Goal: Information Seeking & Learning: Learn about a topic

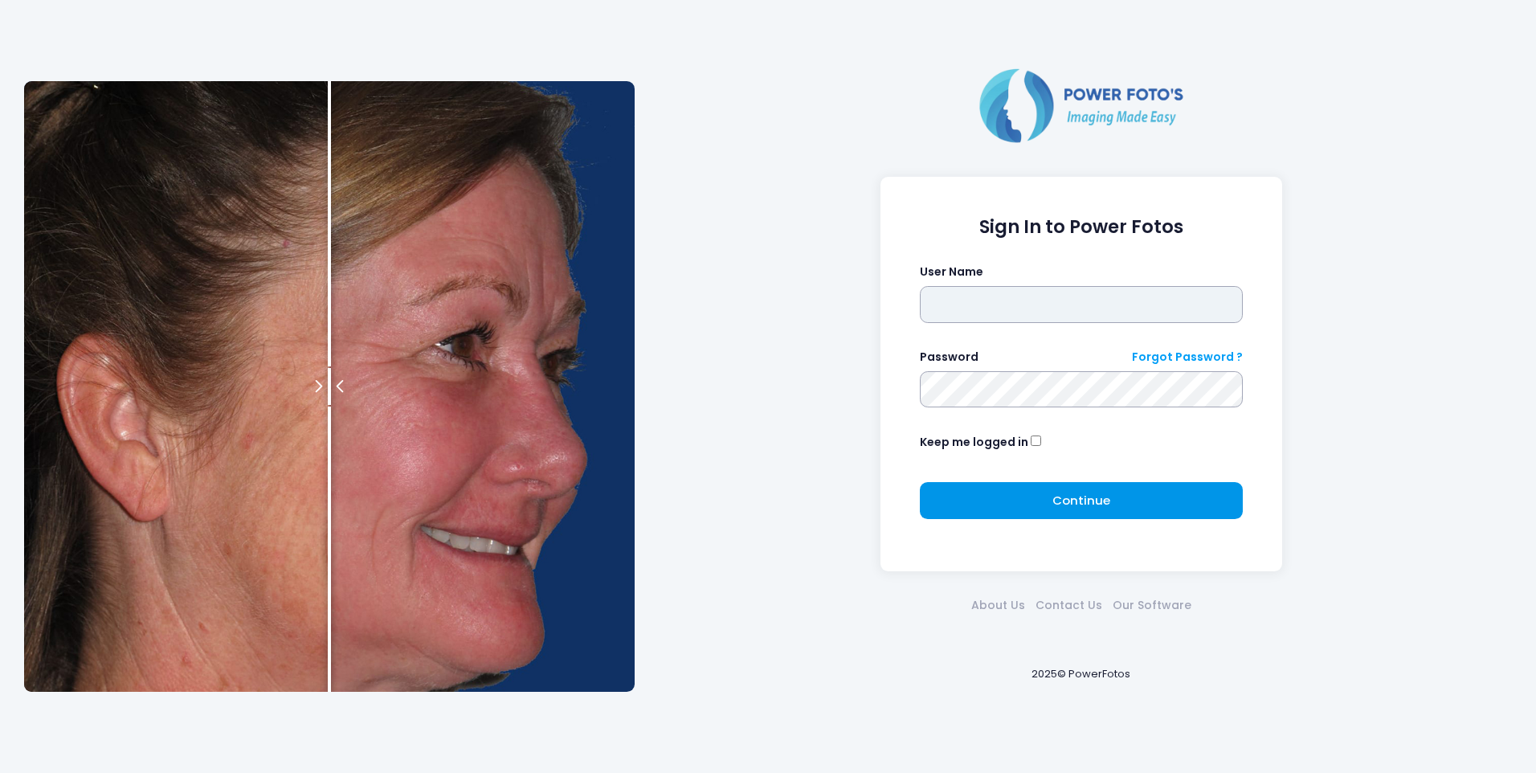
type input "*******"
click at [1117, 506] on button "Continue Please wait..." at bounding box center [1082, 500] width 324 height 37
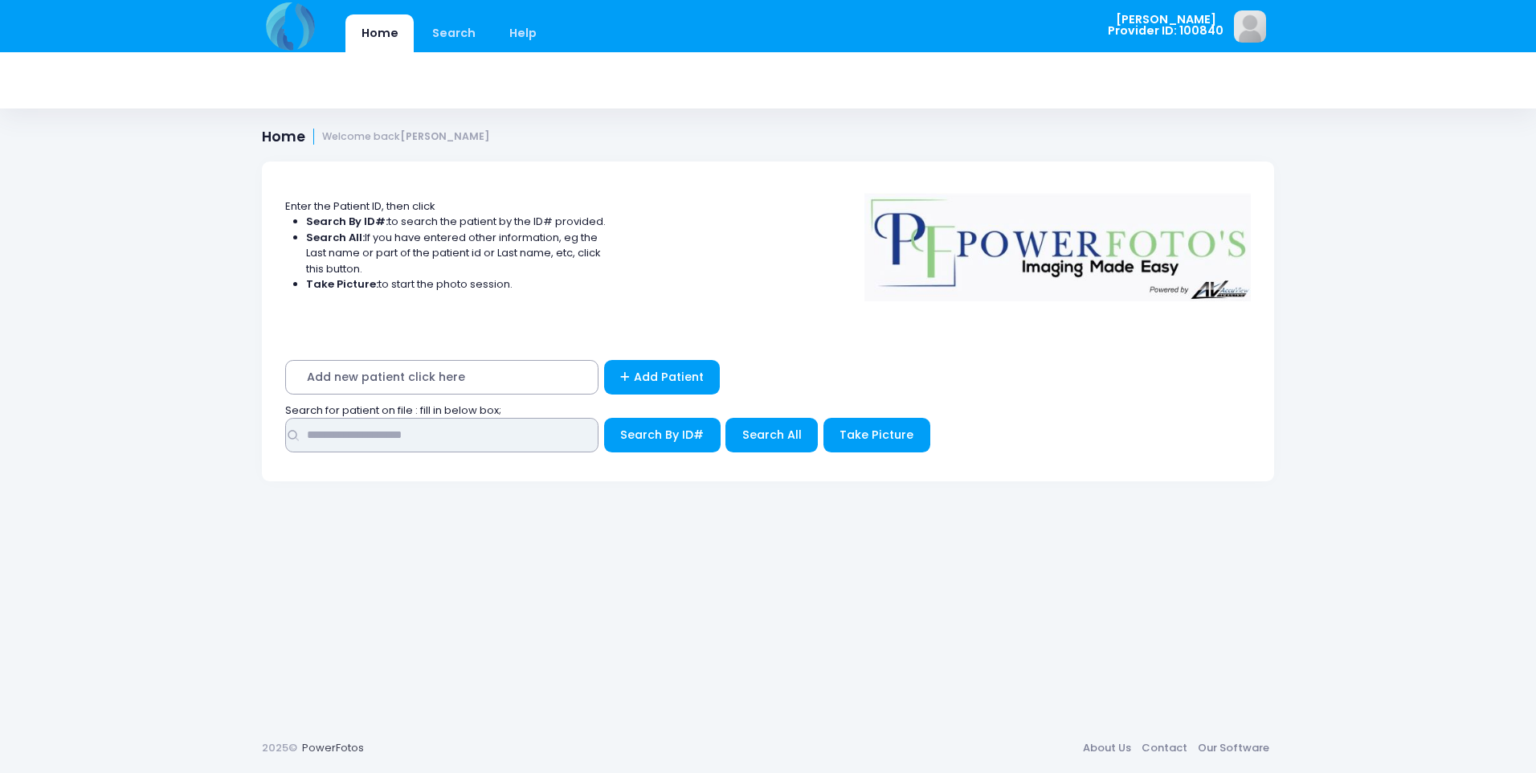
drag, startPoint x: 390, startPoint y: 438, endPoint x: 394, endPoint y: 418, distance: 20.5
click at [391, 438] on input "text" at bounding box center [441, 435] width 313 height 35
type input "*****"
click at [604, 418] on button "Search By ID#" at bounding box center [662, 435] width 116 height 35
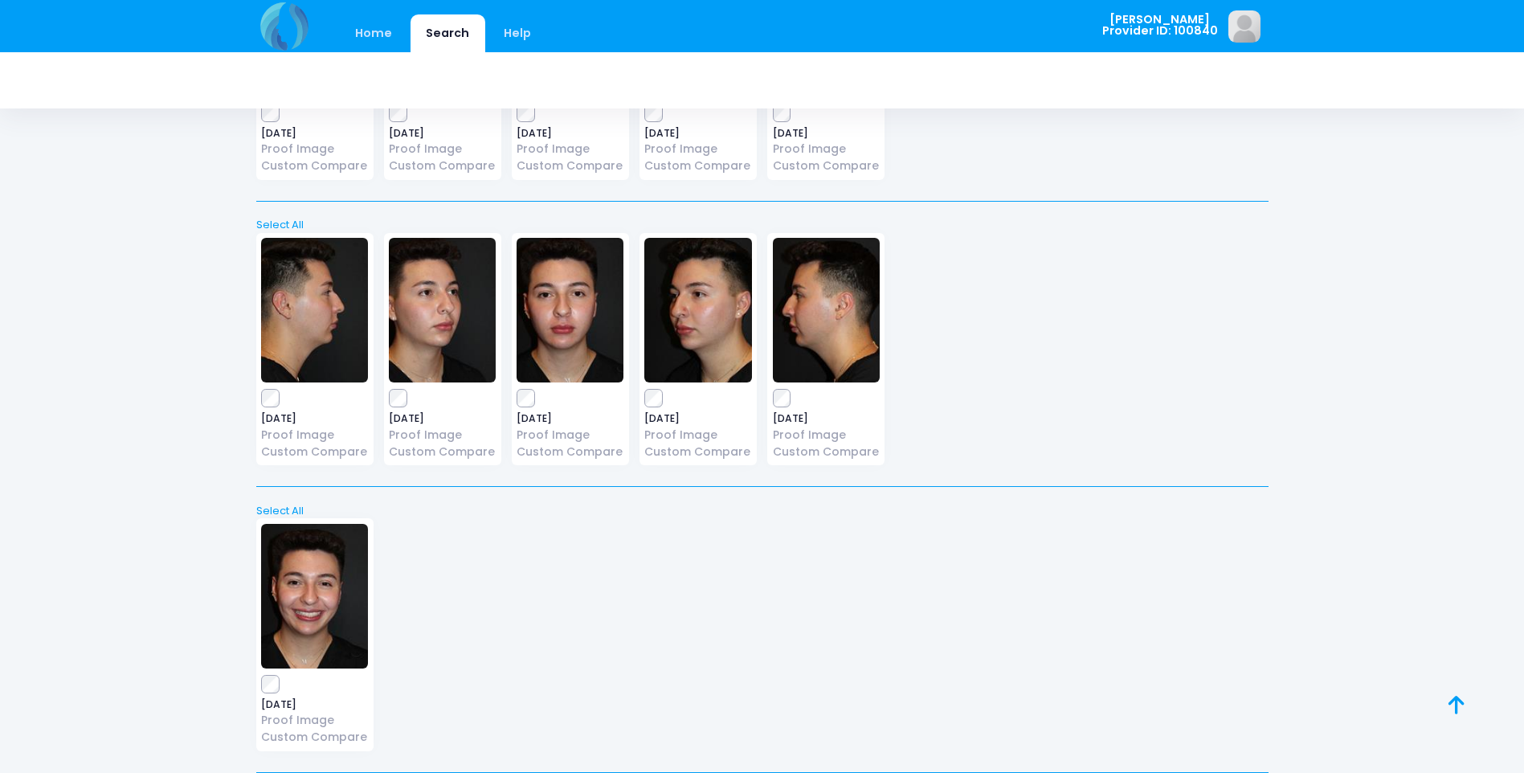
scroll to position [1366, 0]
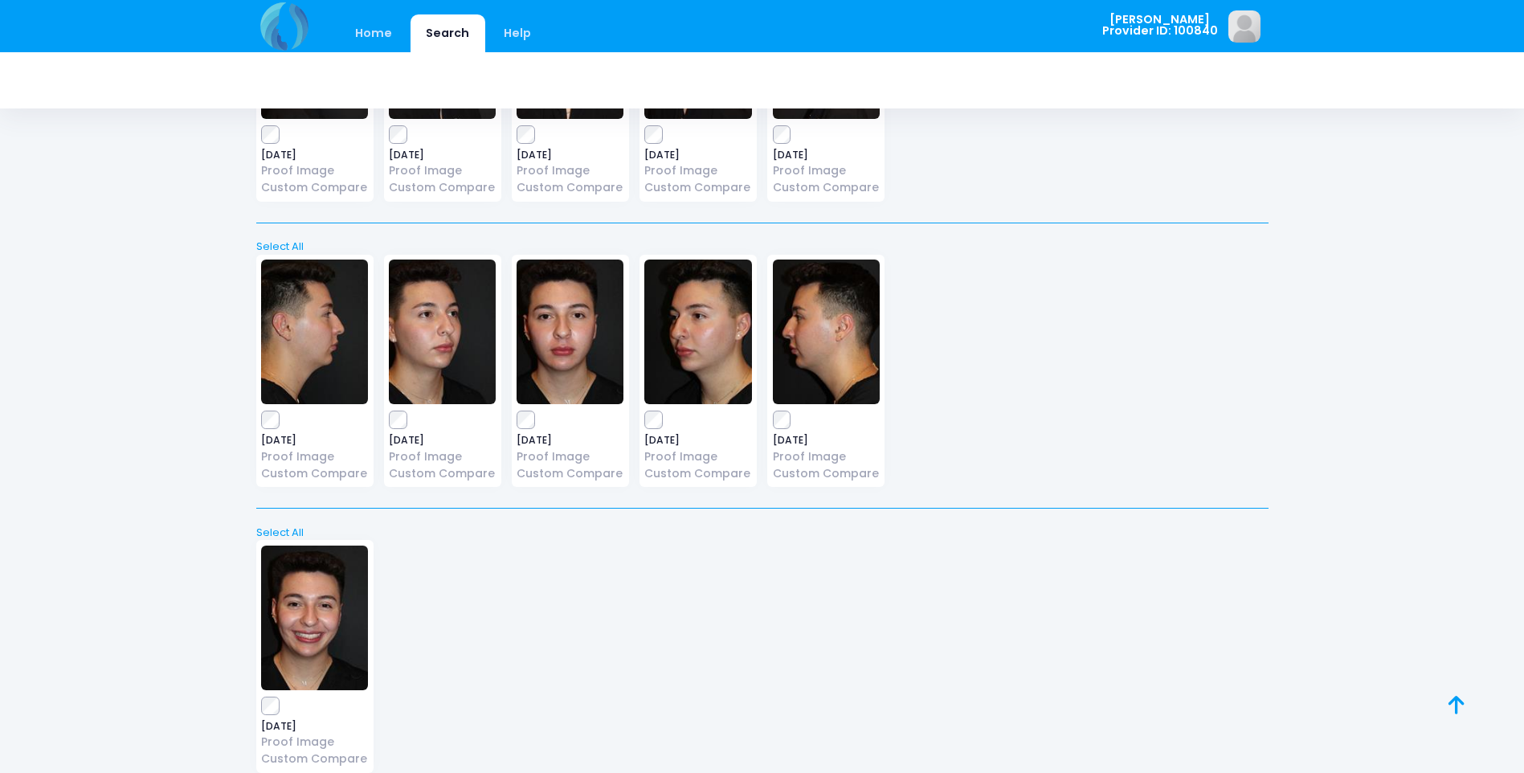
click at [566, 361] on img at bounding box center [570, 331] width 107 height 145
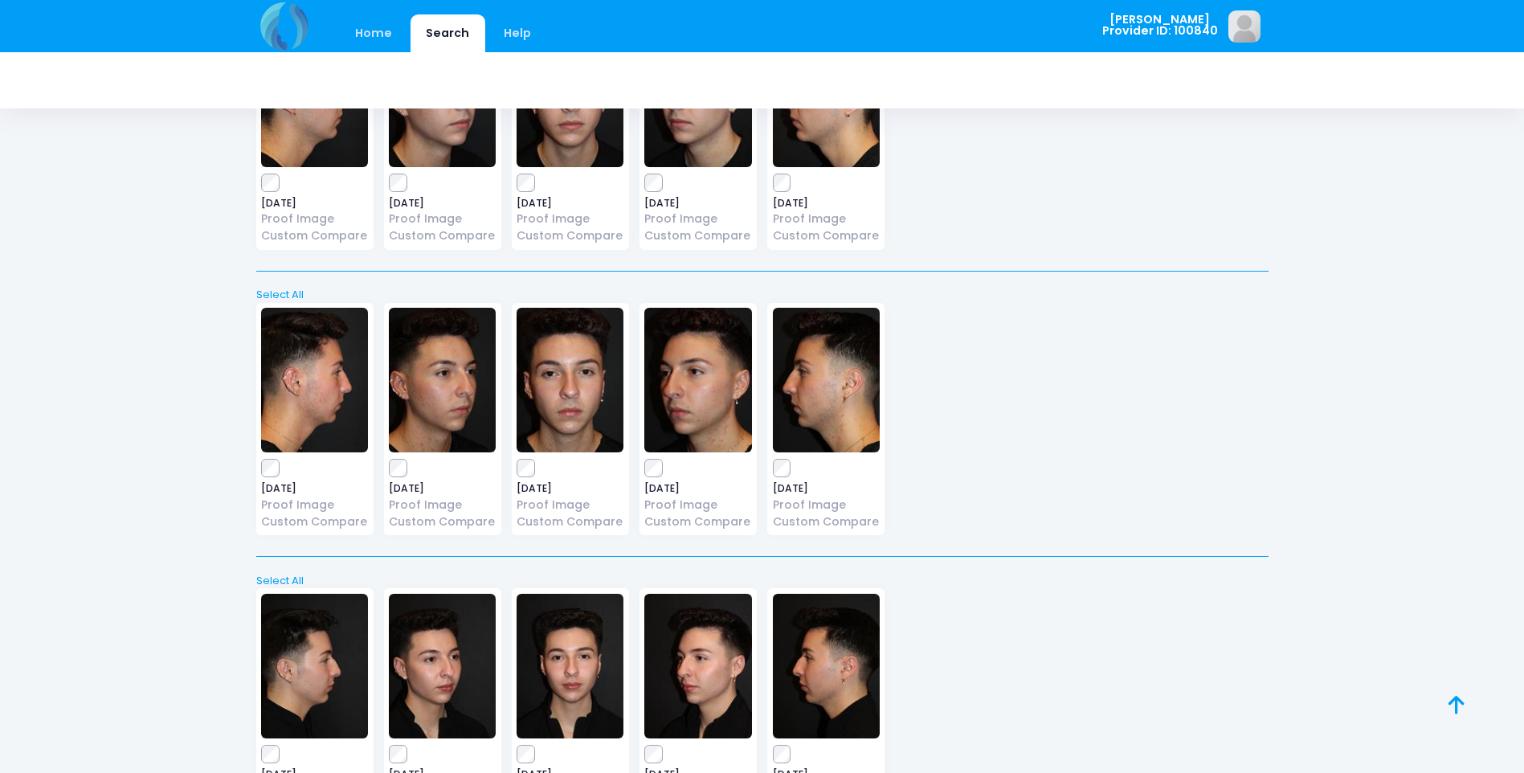
scroll to position [161, 0]
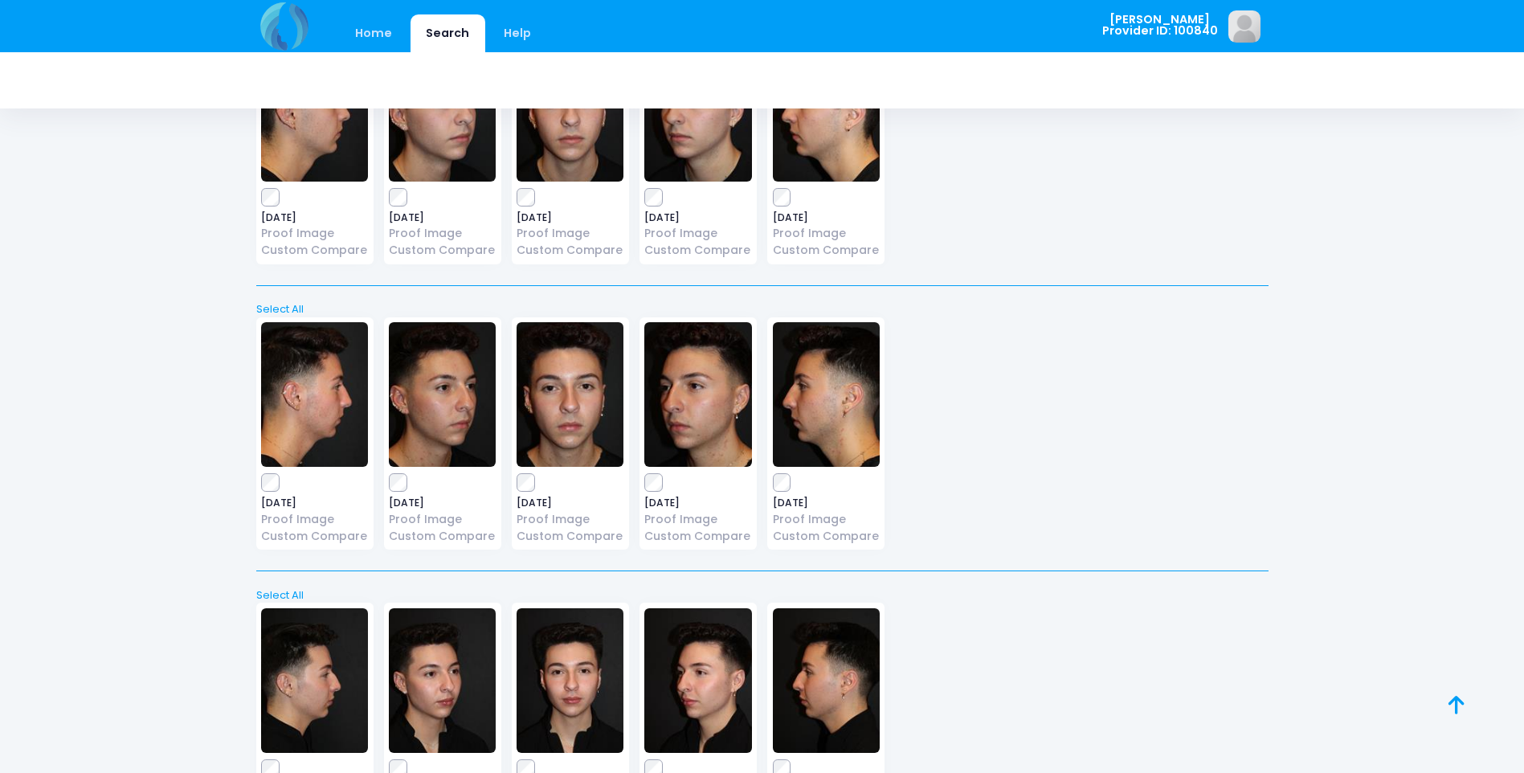
click at [590, 369] on img at bounding box center [570, 394] width 107 height 145
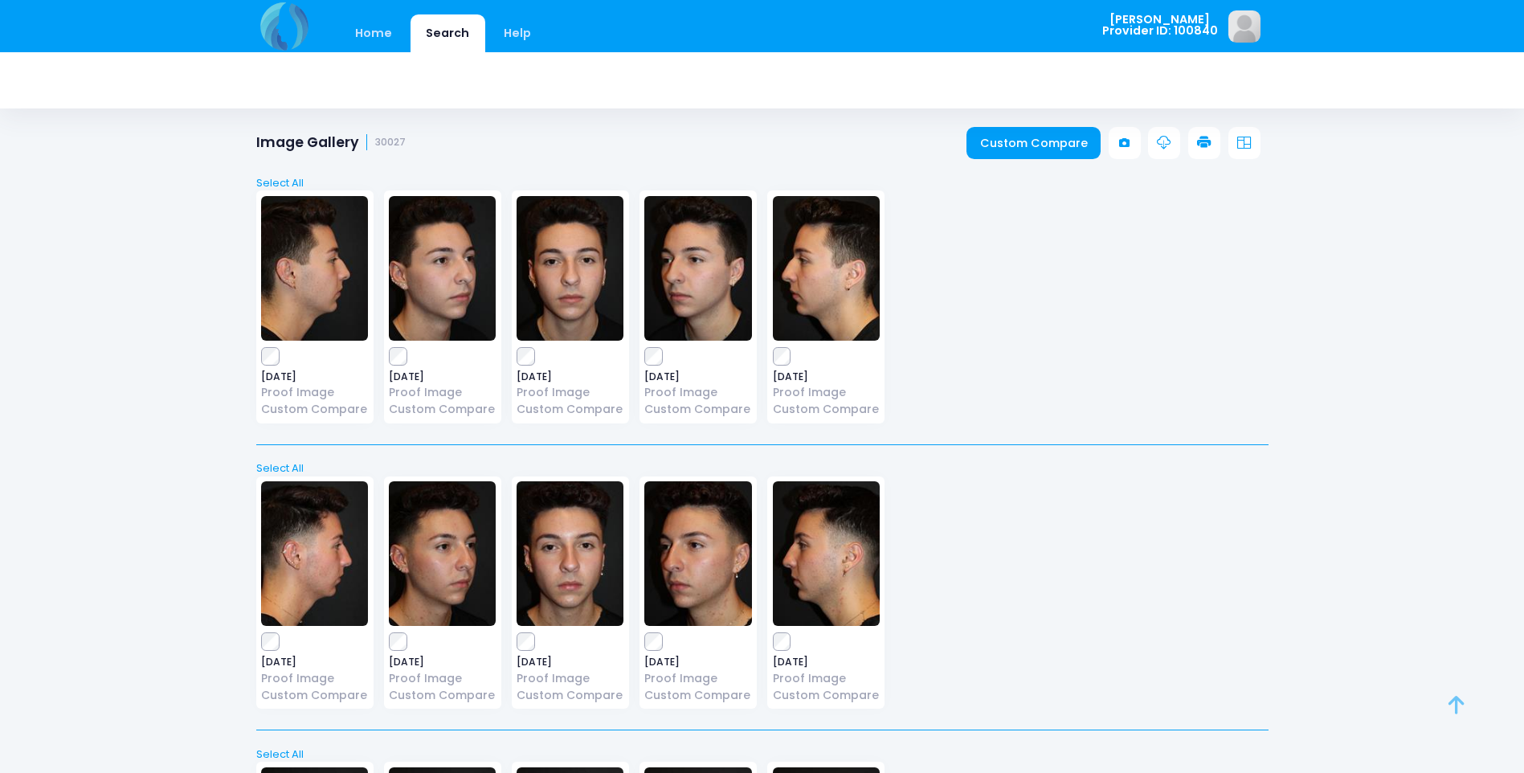
scroll to position [0, 0]
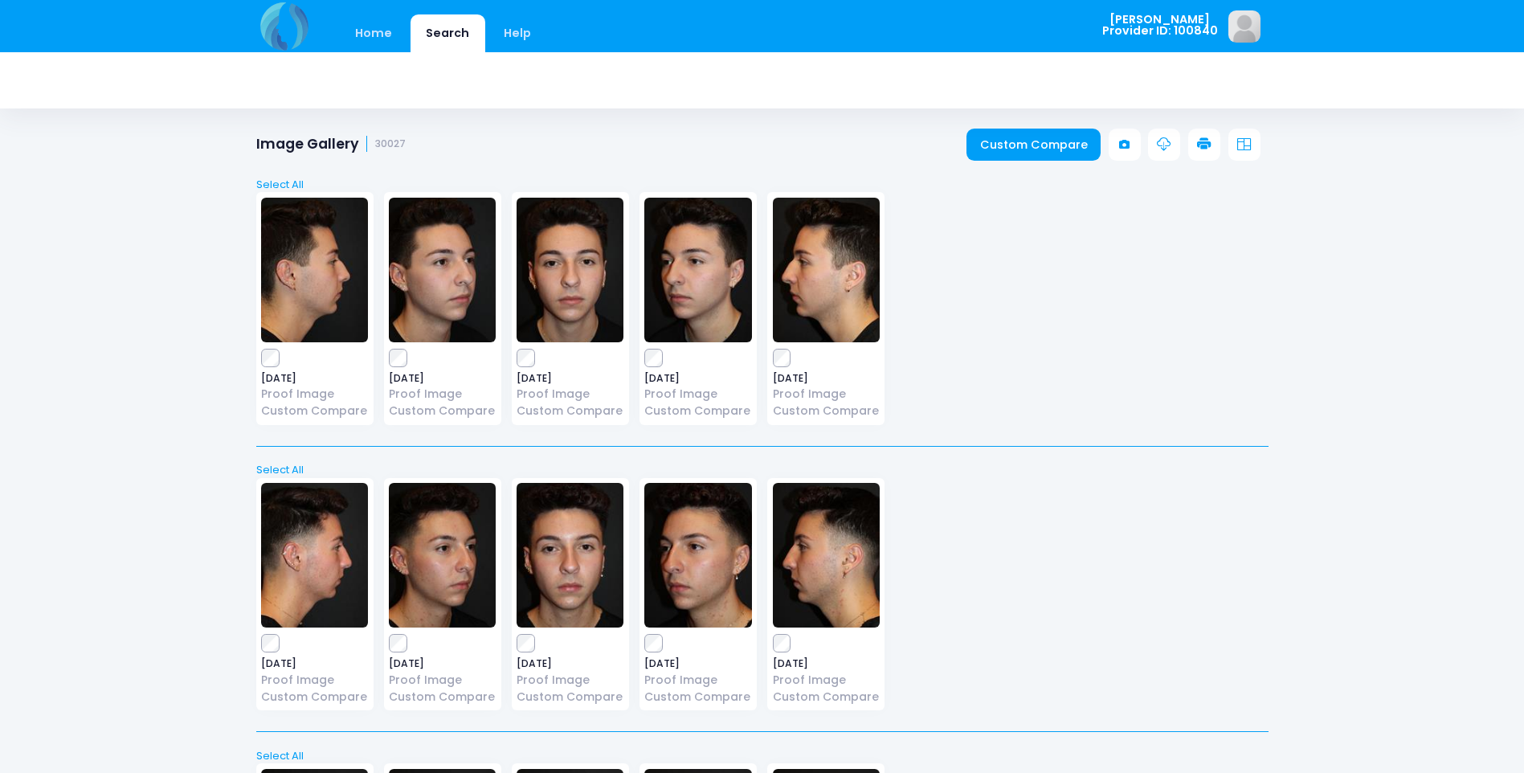
click at [598, 296] on img at bounding box center [570, 270] width 107 height 145
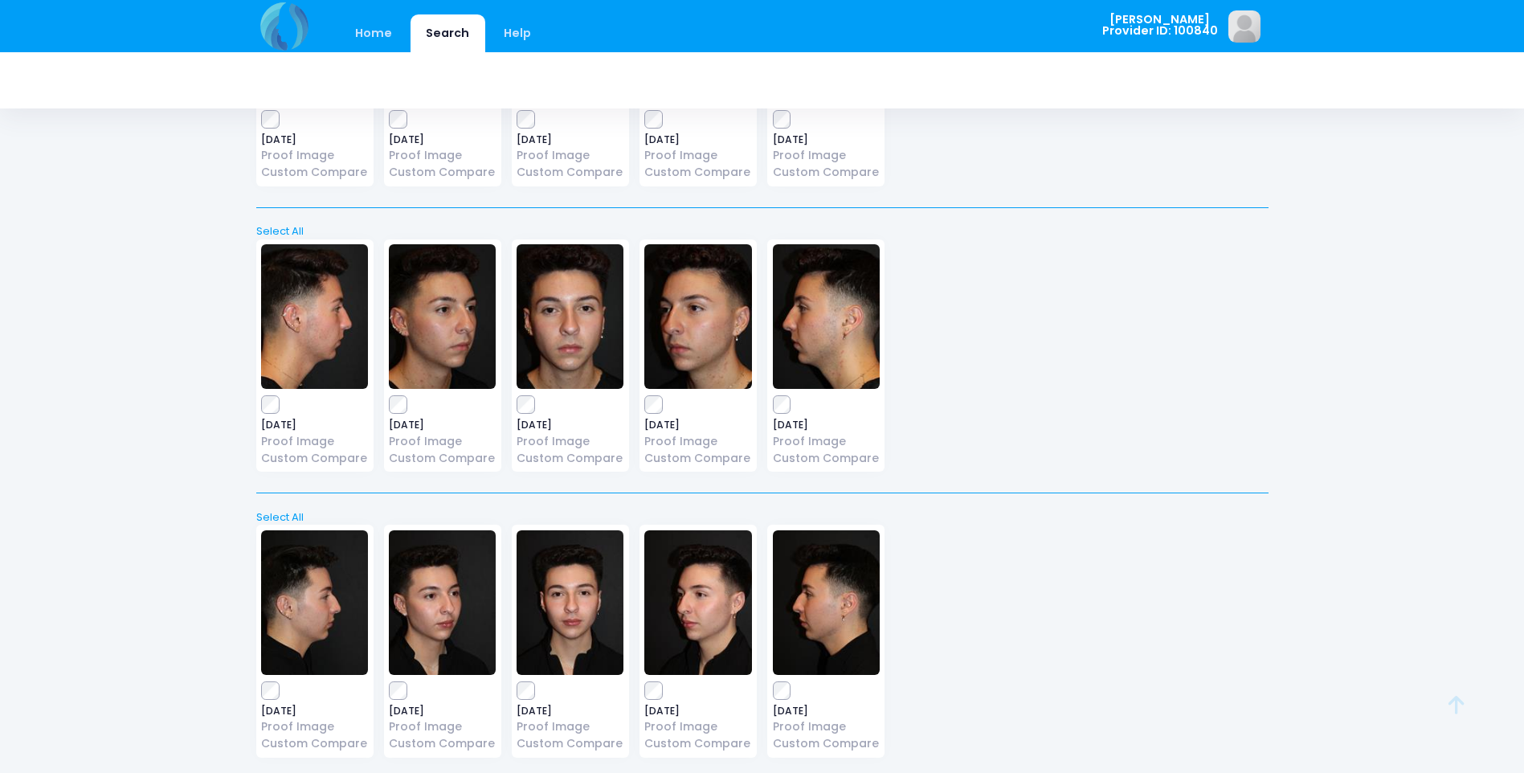
scroll to position [241, 0]
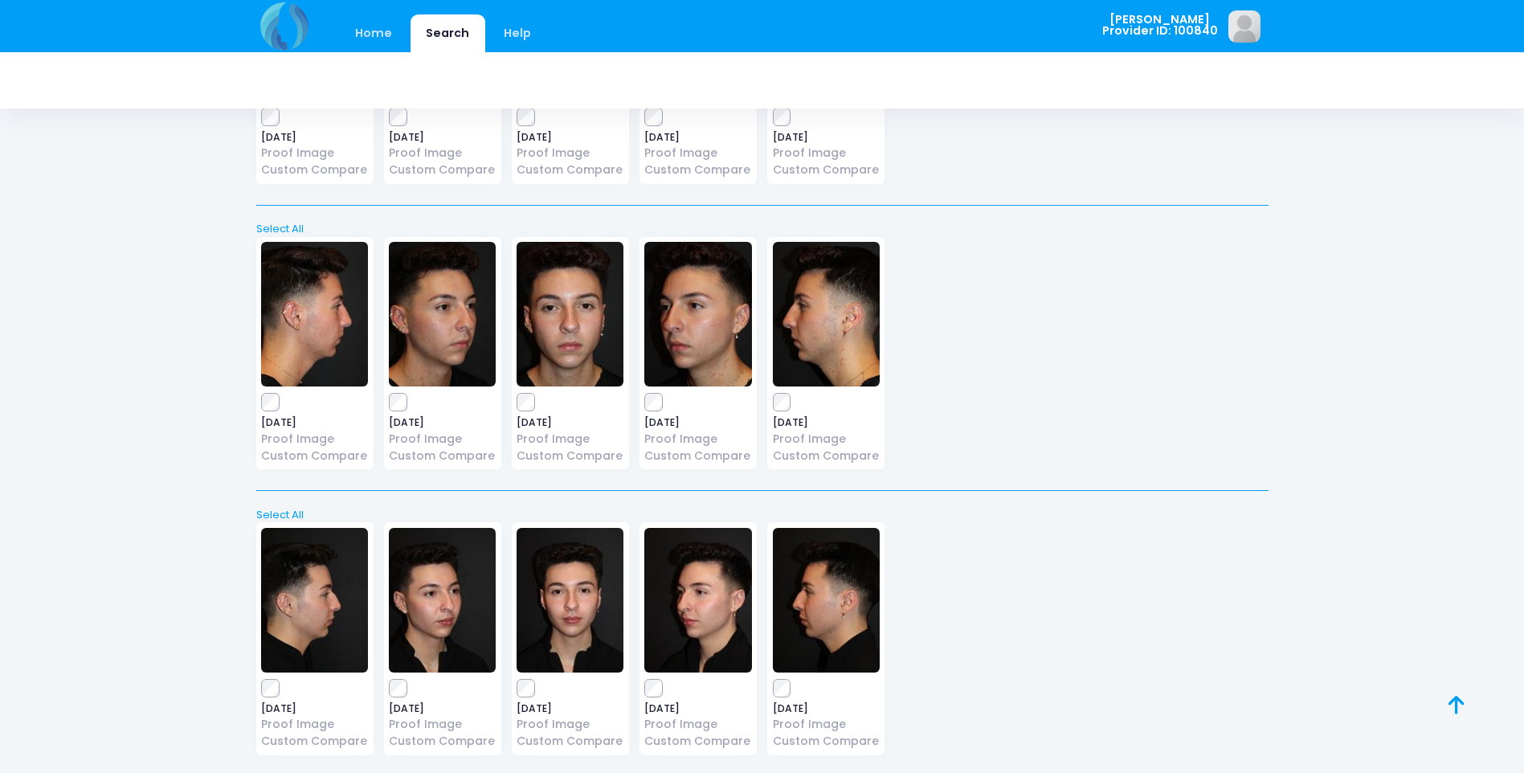
click at [451, 333] on img at bounding box center [442, 314] width 107 height 145
click at [572, 618] on img at bounding box center [570, 600] width 107 height 145
click at [737, 340] on img at bounding box center [697, 314] width 107 height 145
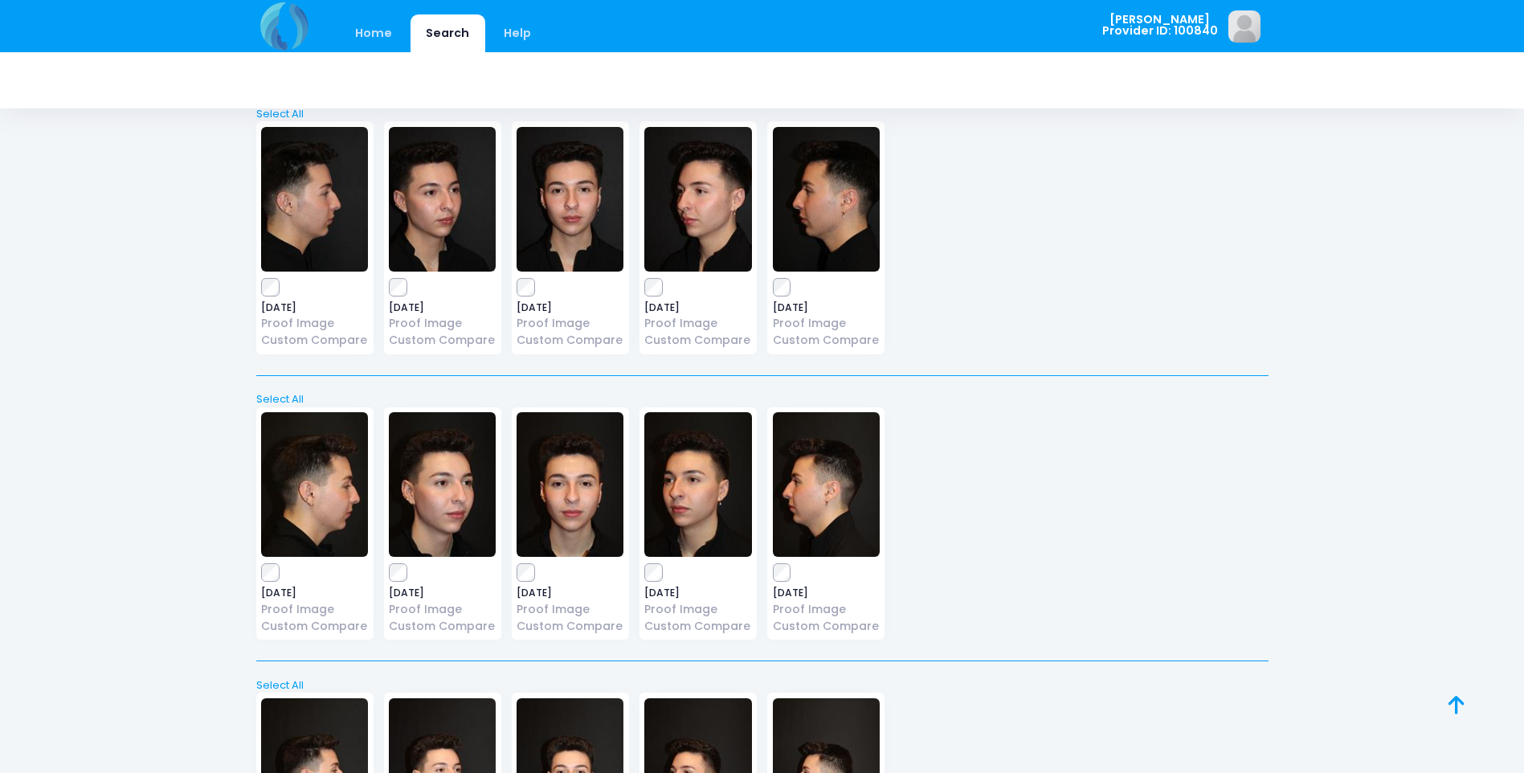
scroll to position [643, 0]
click at [729, 459] on img at bounding box center [697, 483] width 107 height 145
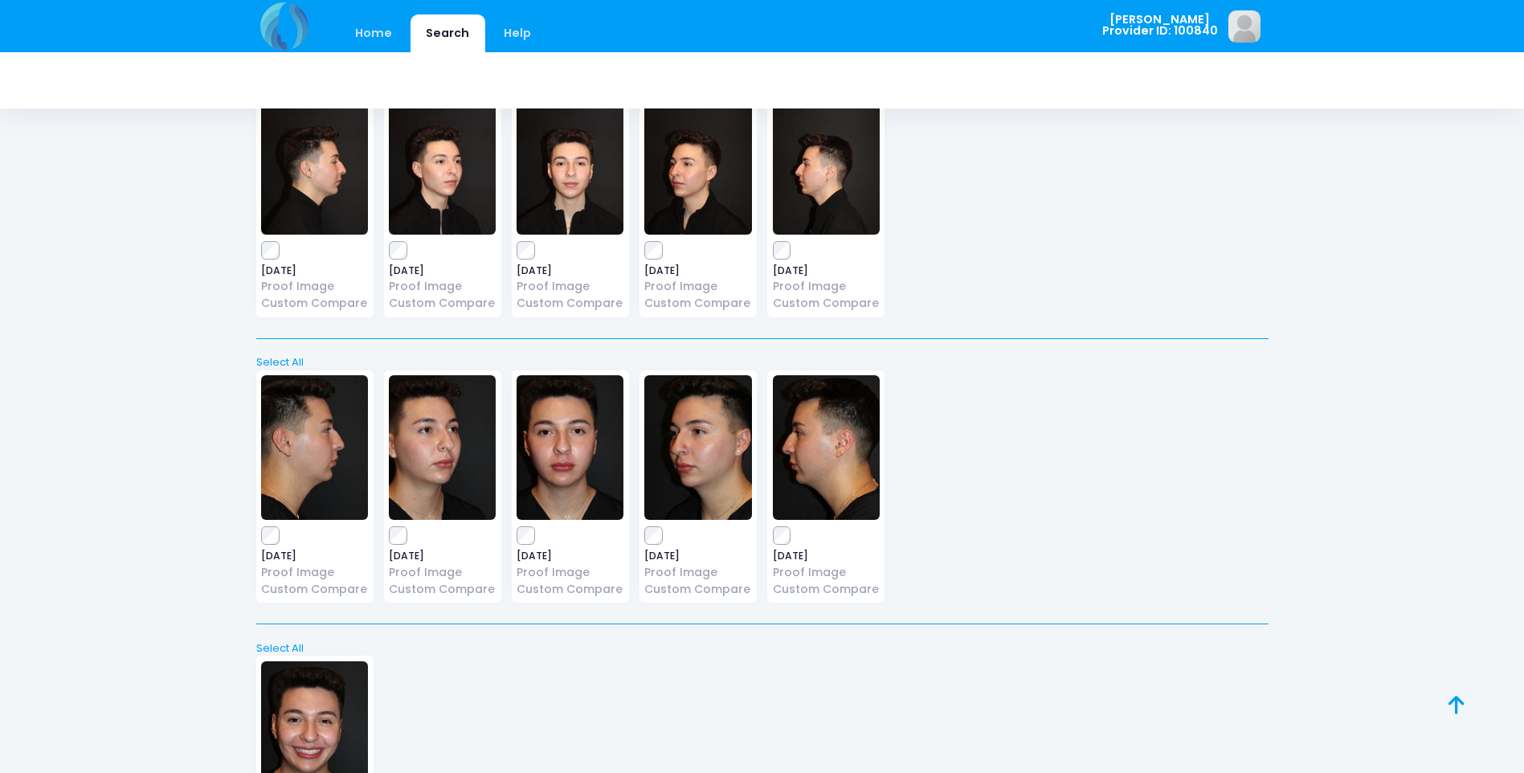
scroll to position [1285, 0]
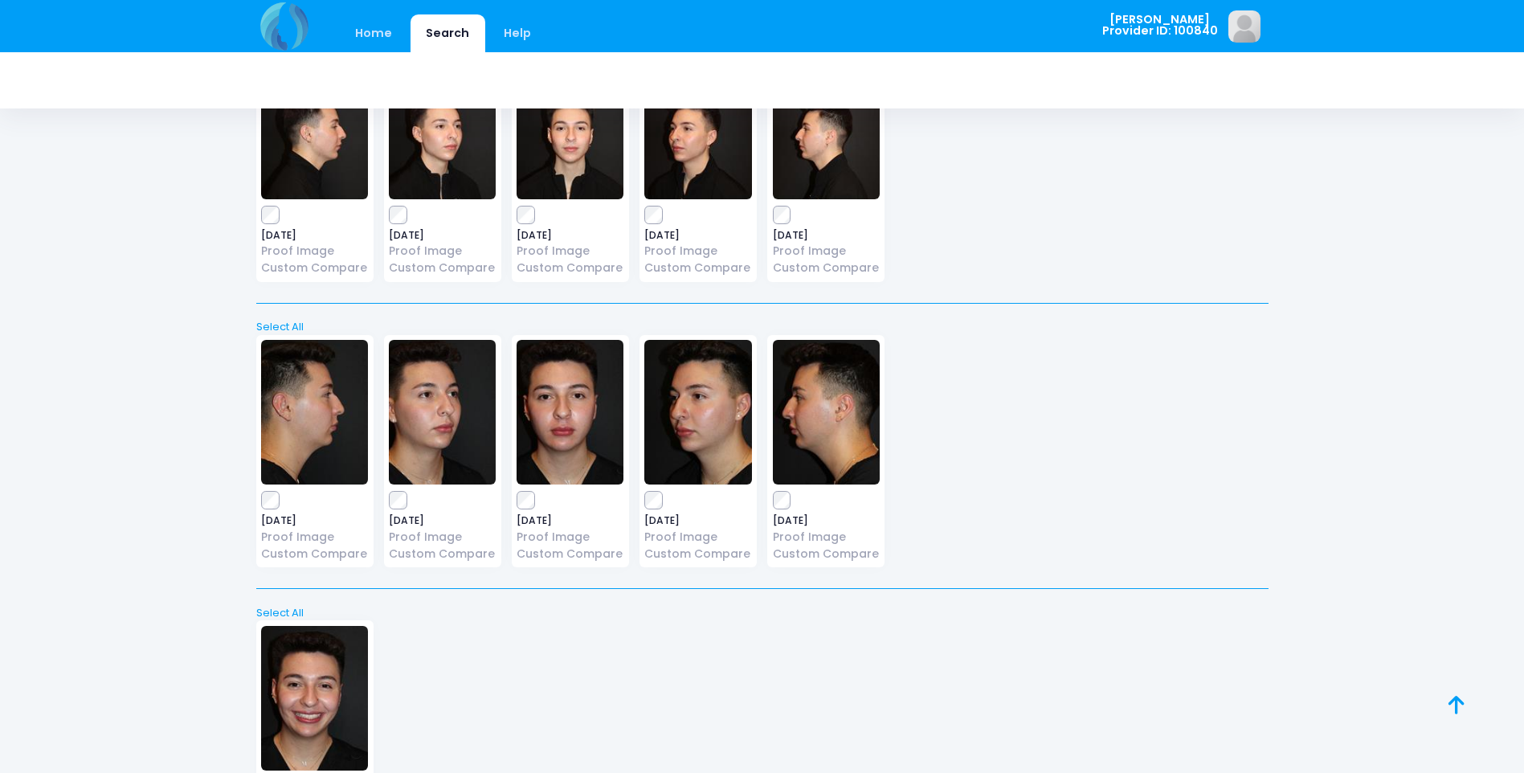
click at [595, 448] on img at bounding box center [570, 412] width 107 height 145
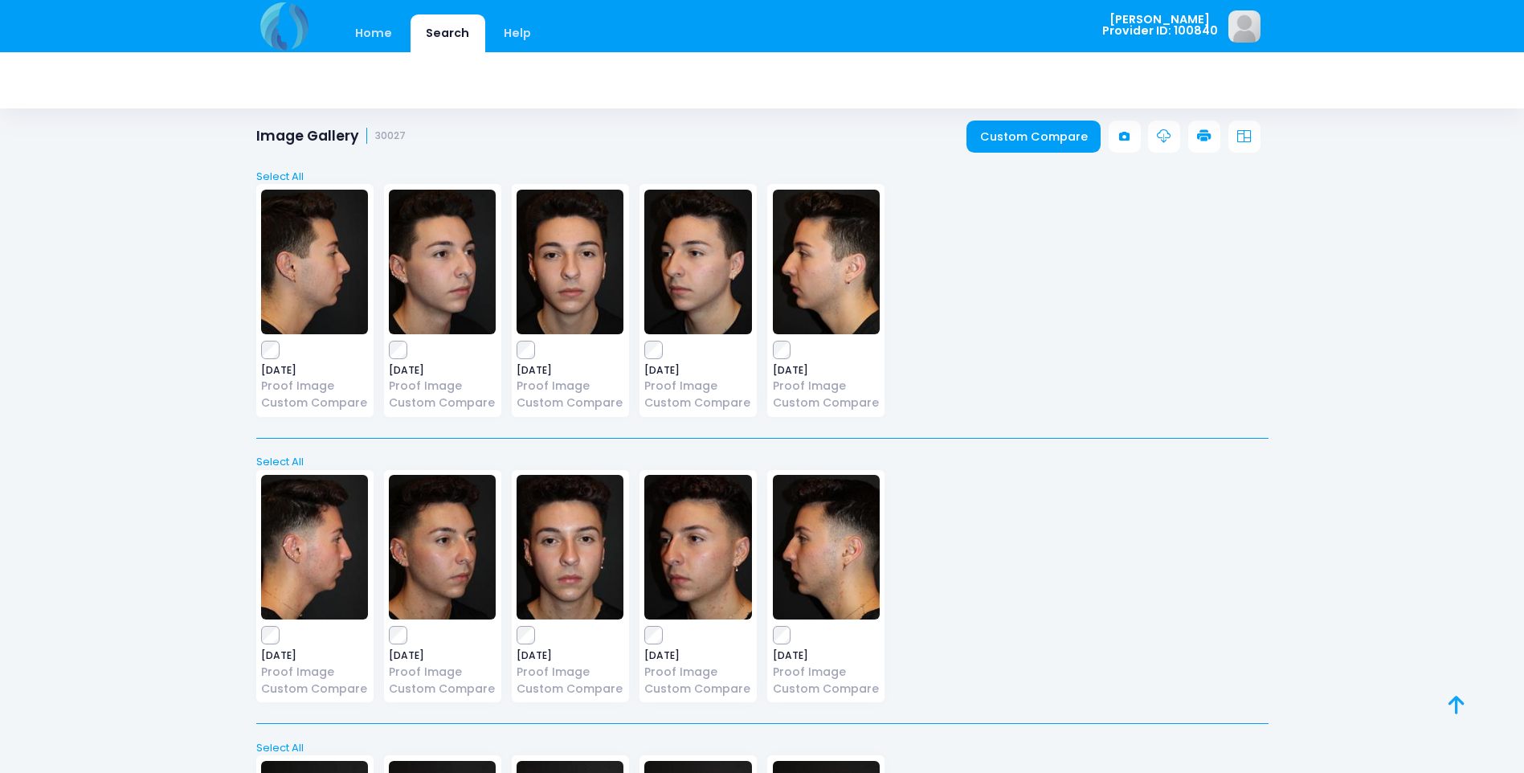
scroll to position [0, 0]
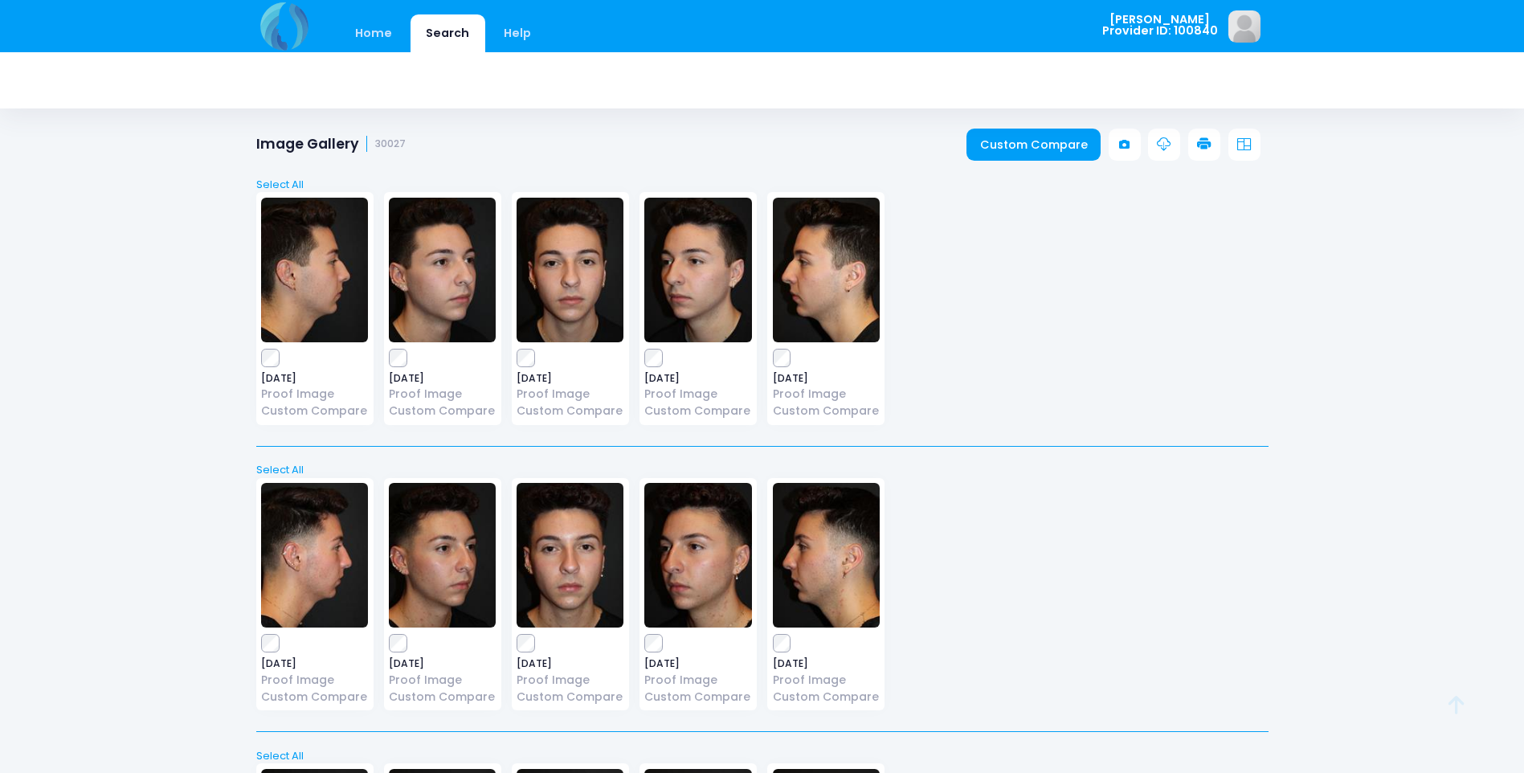
click at [568, 575] on img at bounding box center [570, 555] width 107 height 145
click at [676, 579] on img at bounding box center [697, 555] width 107 height 145
click at [440, 585] on img at bounding box center [442, 555] width 107 height 145
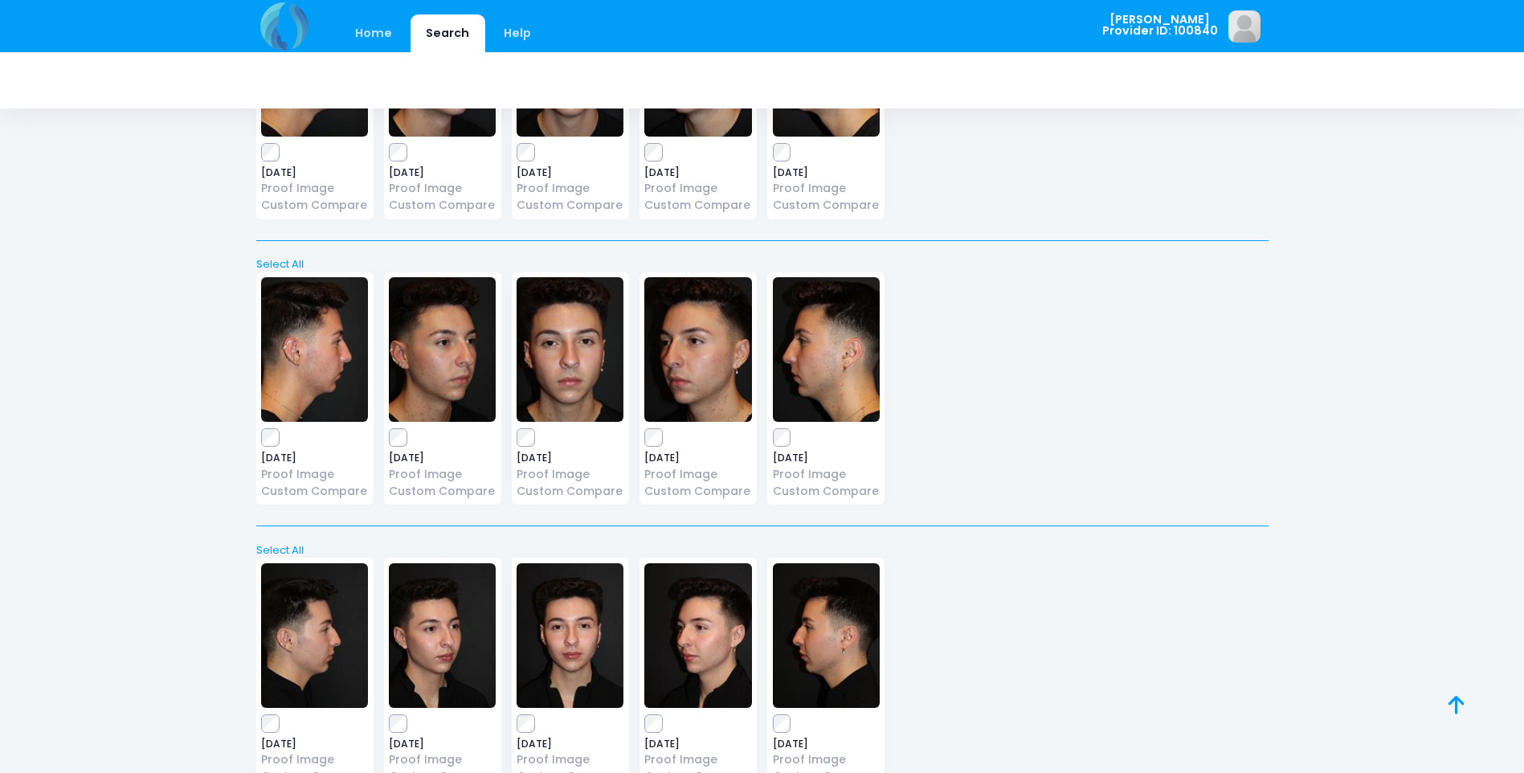
scroll to position [241, 0]
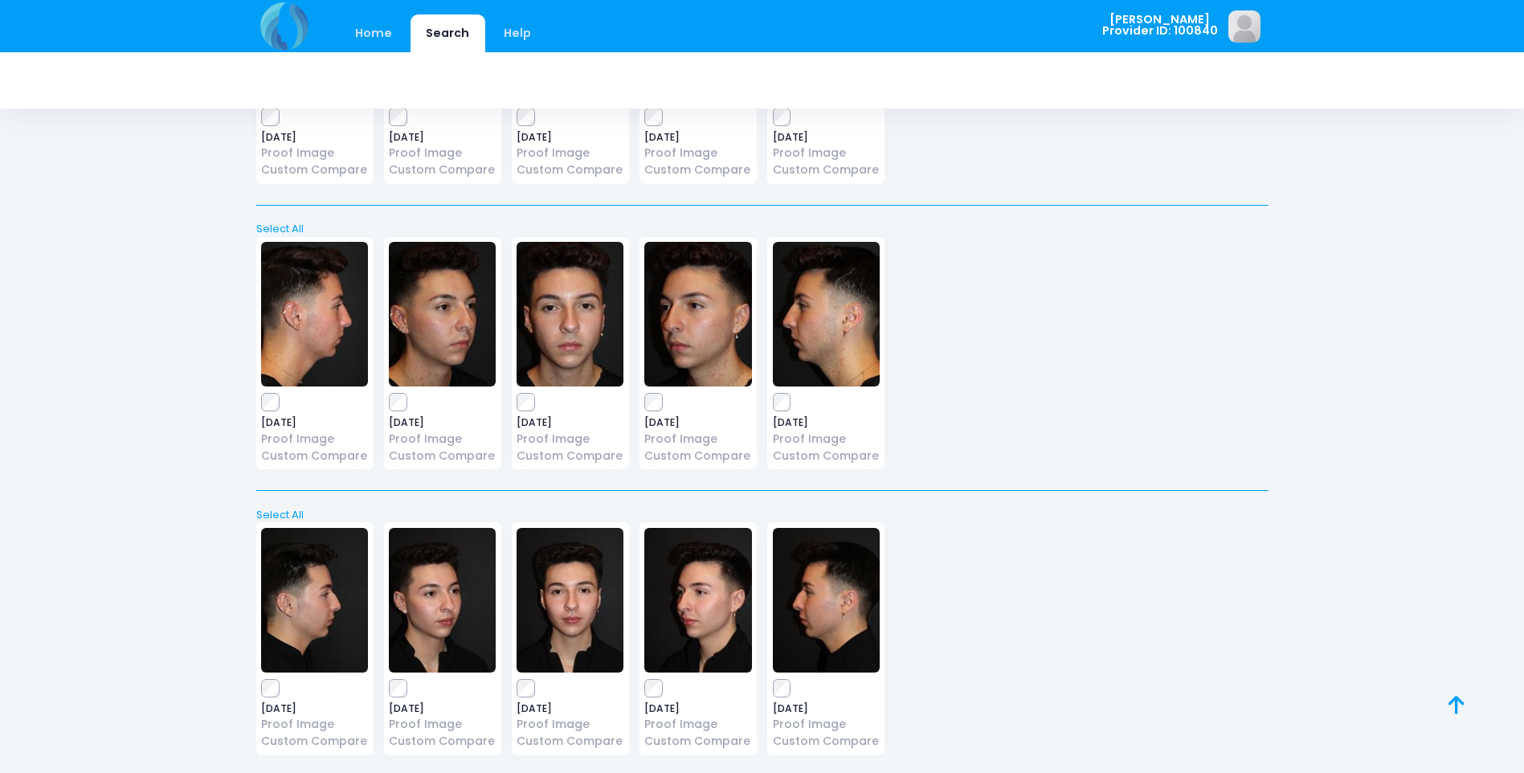
click at [811, 604] on img at bounding box center [826, 600] width 107 height 145
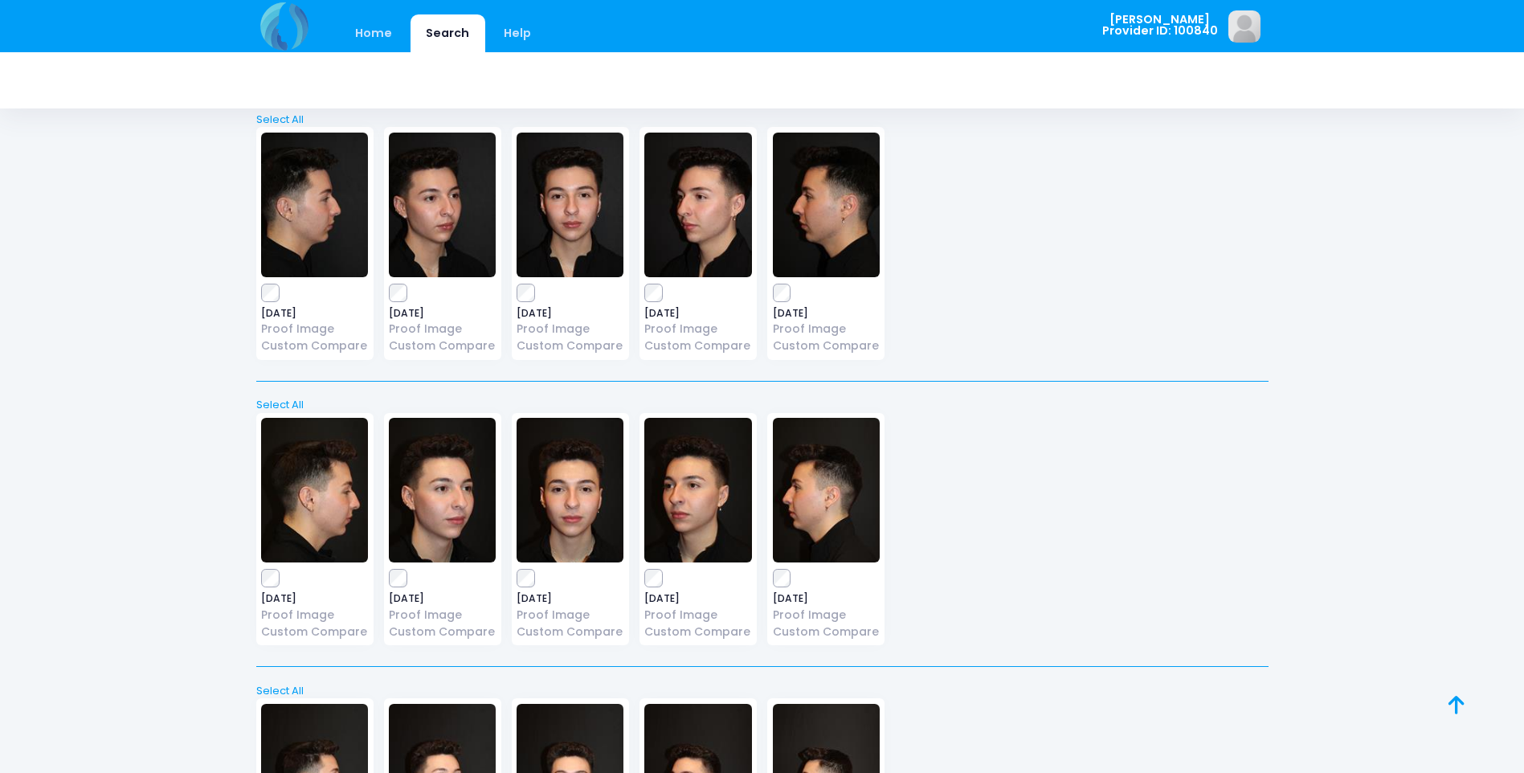
scroll to position [643, 0]
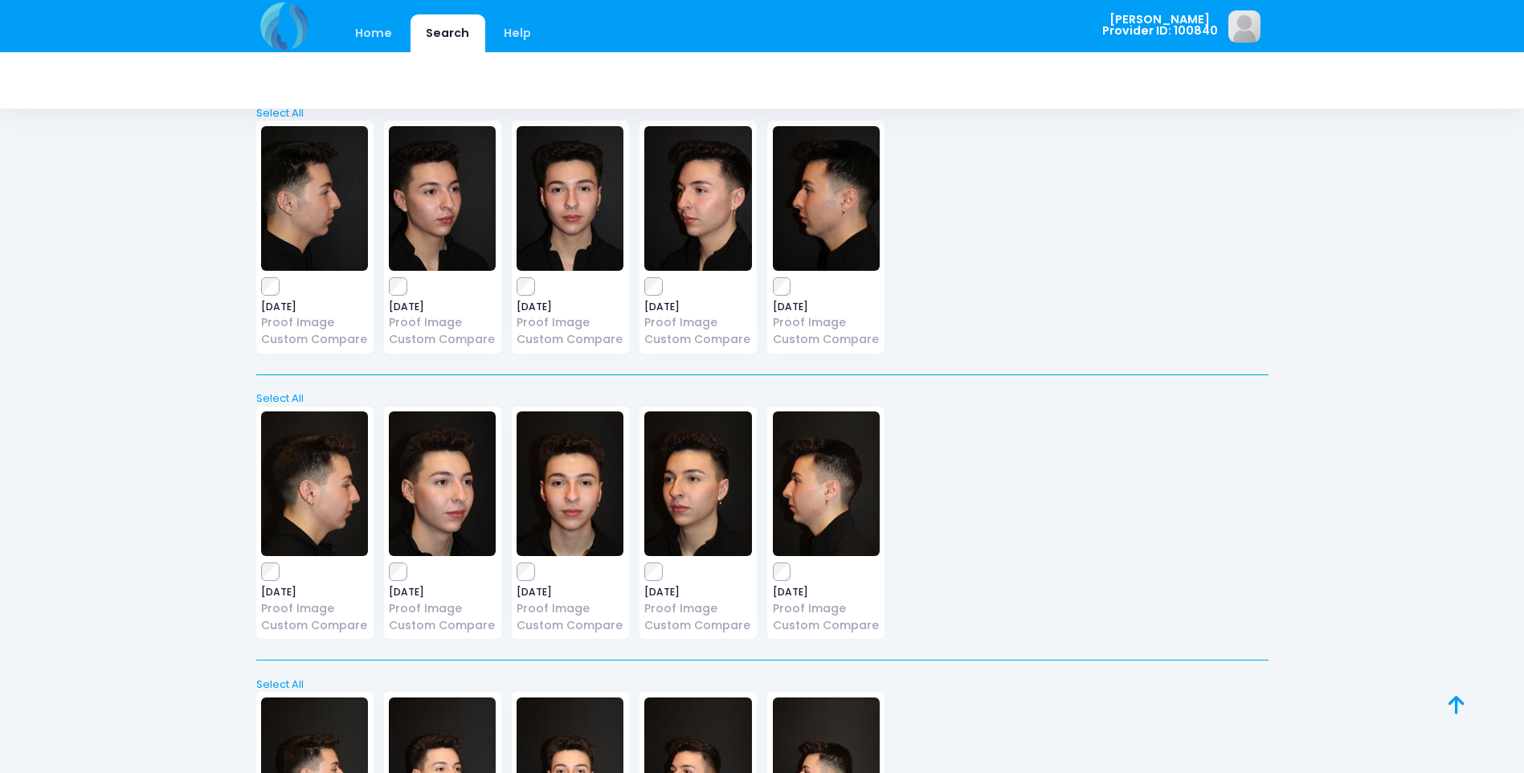
click at [807, 511] on img at bounding box center [826, 483] width 107 height 145
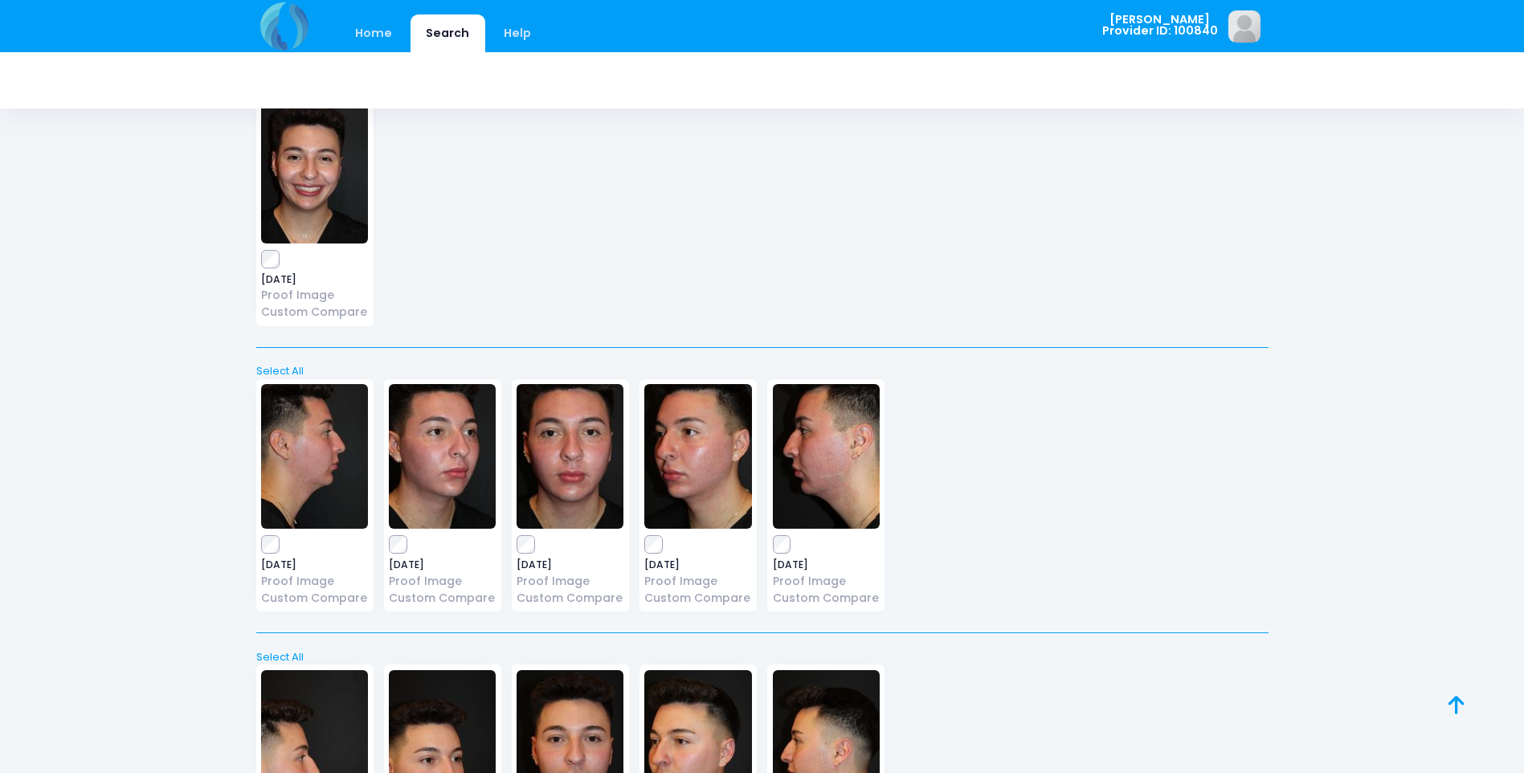
scroll to position [1848, 0]
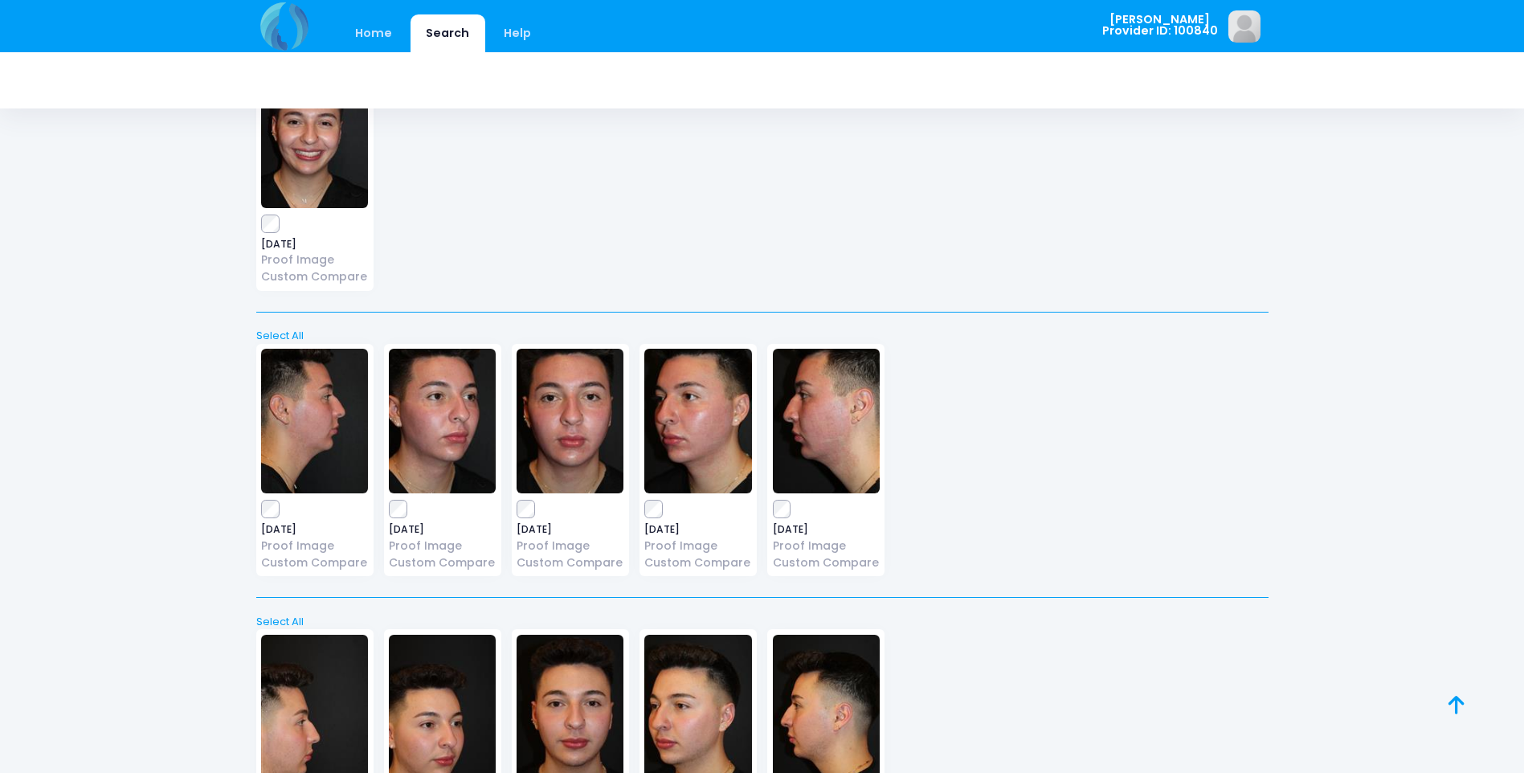
click at [590, 444] on img at bounding box center [570, 421] width 107 height 145
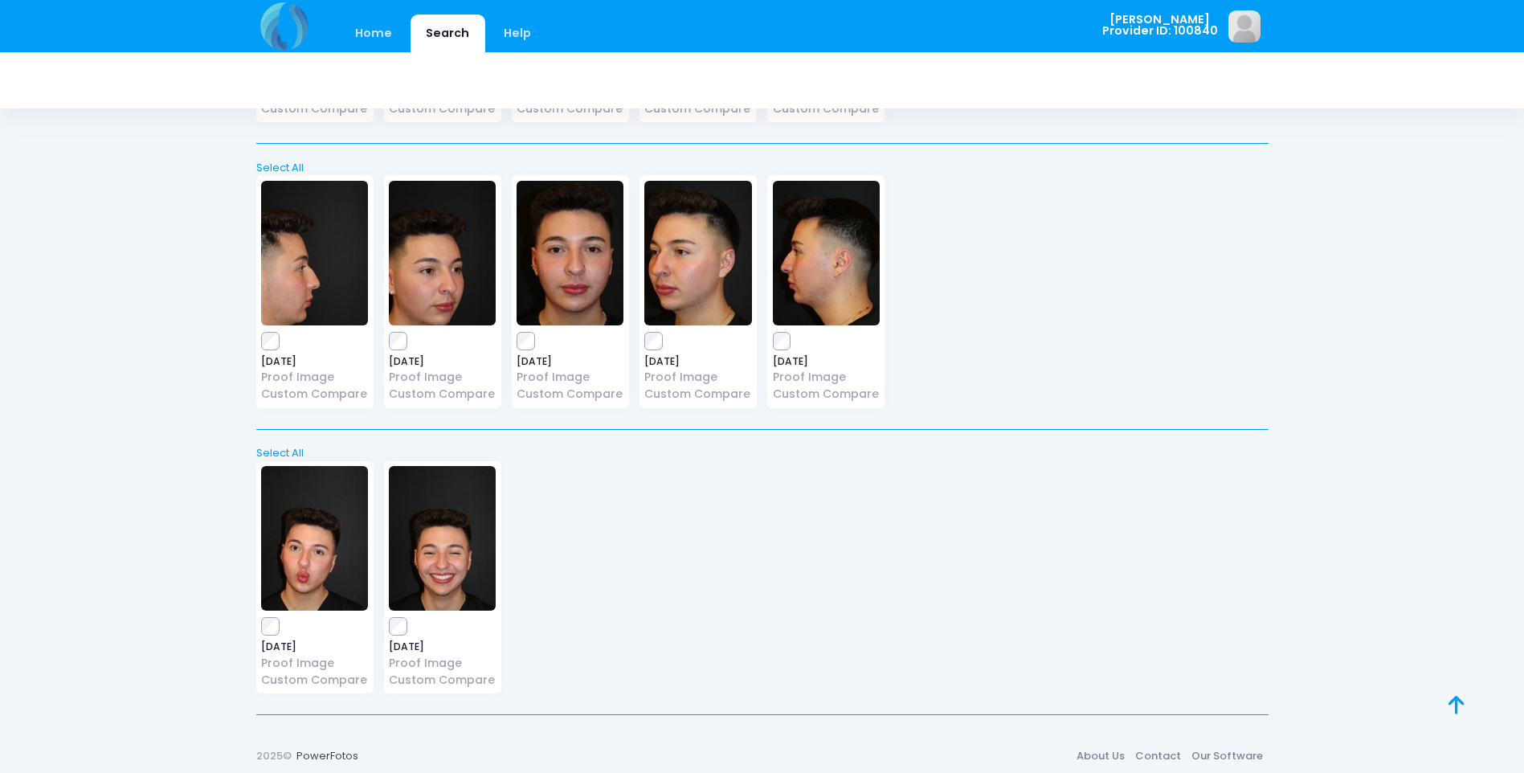
scroll to position [2309, 0]
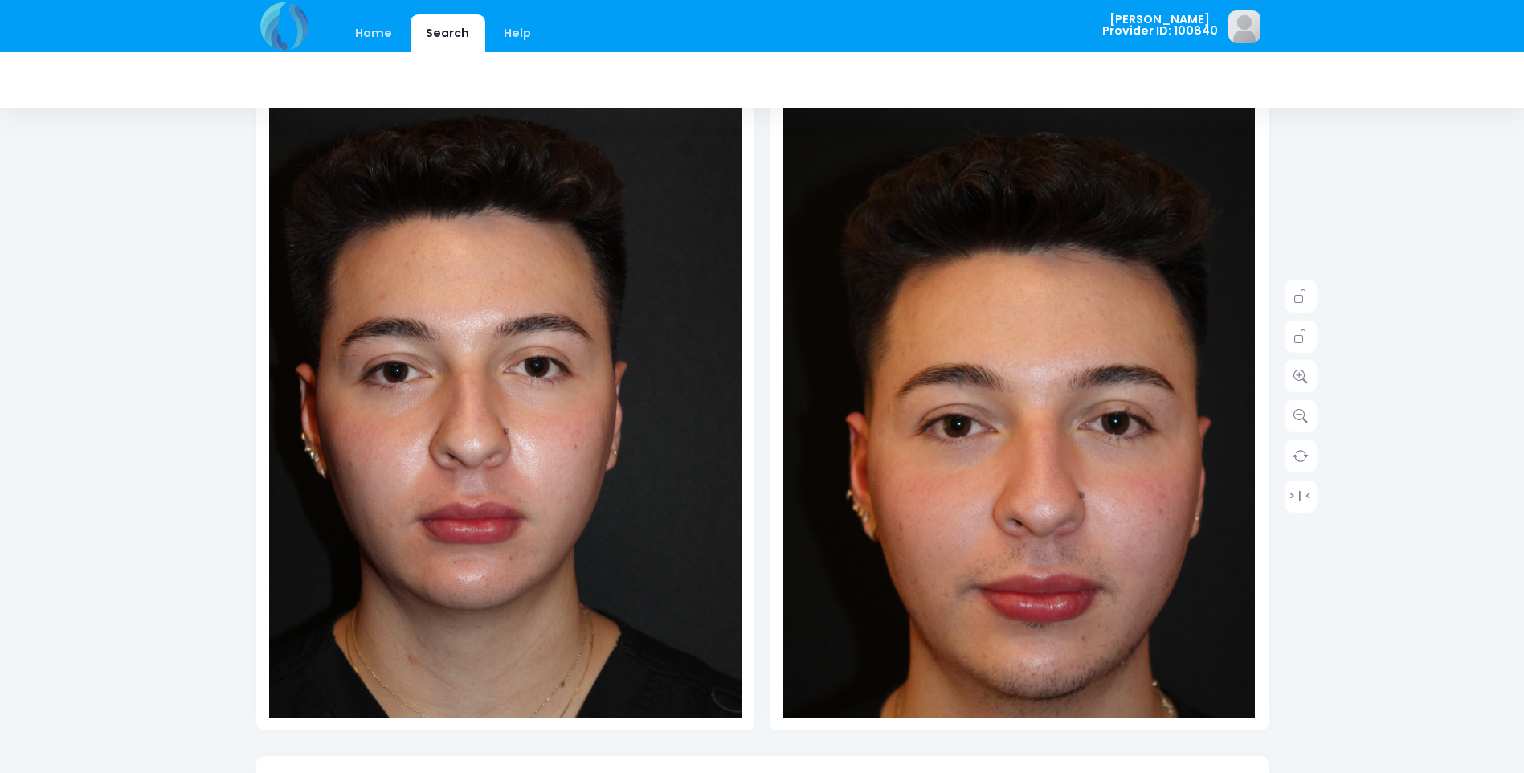
scroll to position [161, 0]
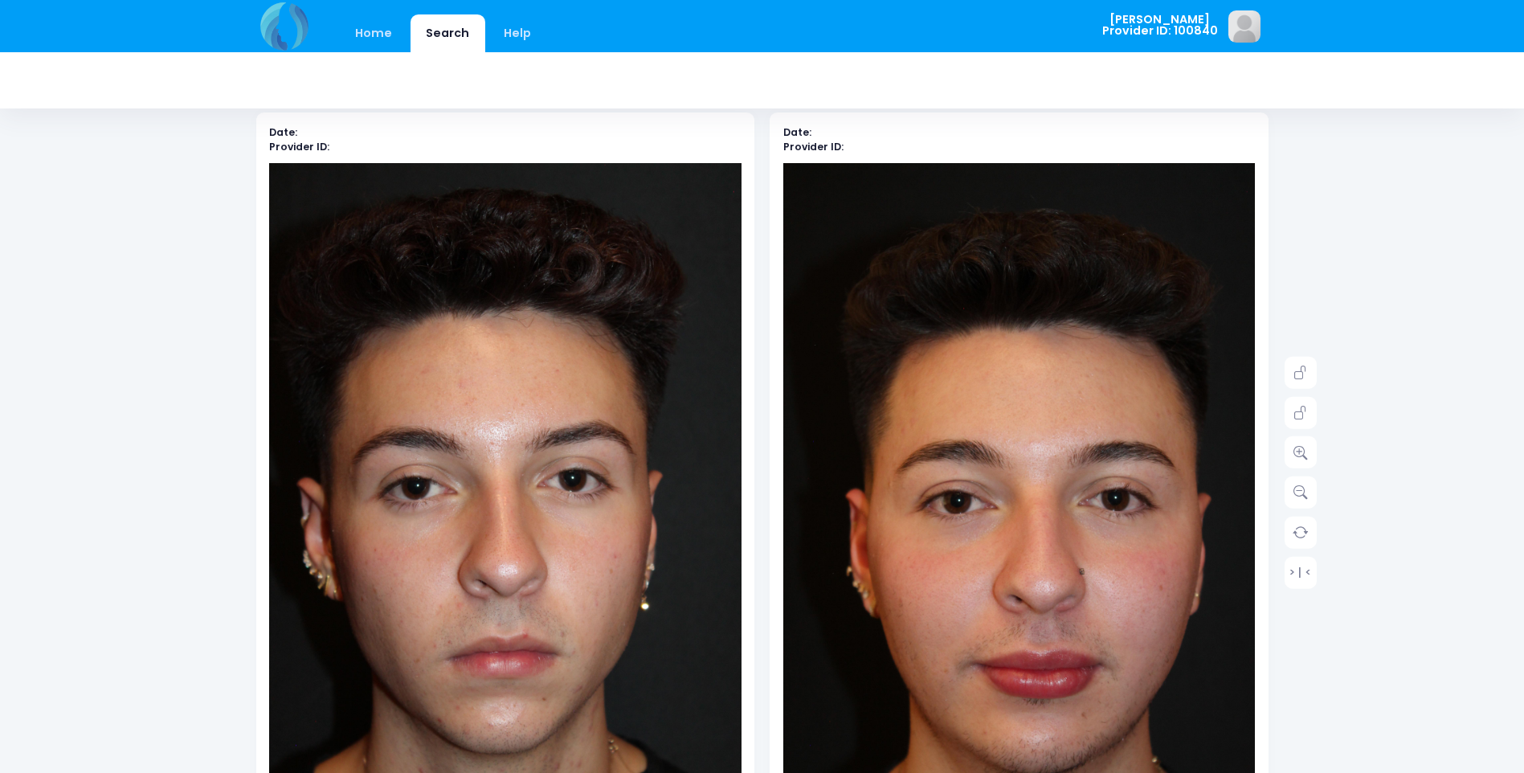
scroll to position [241, 0]
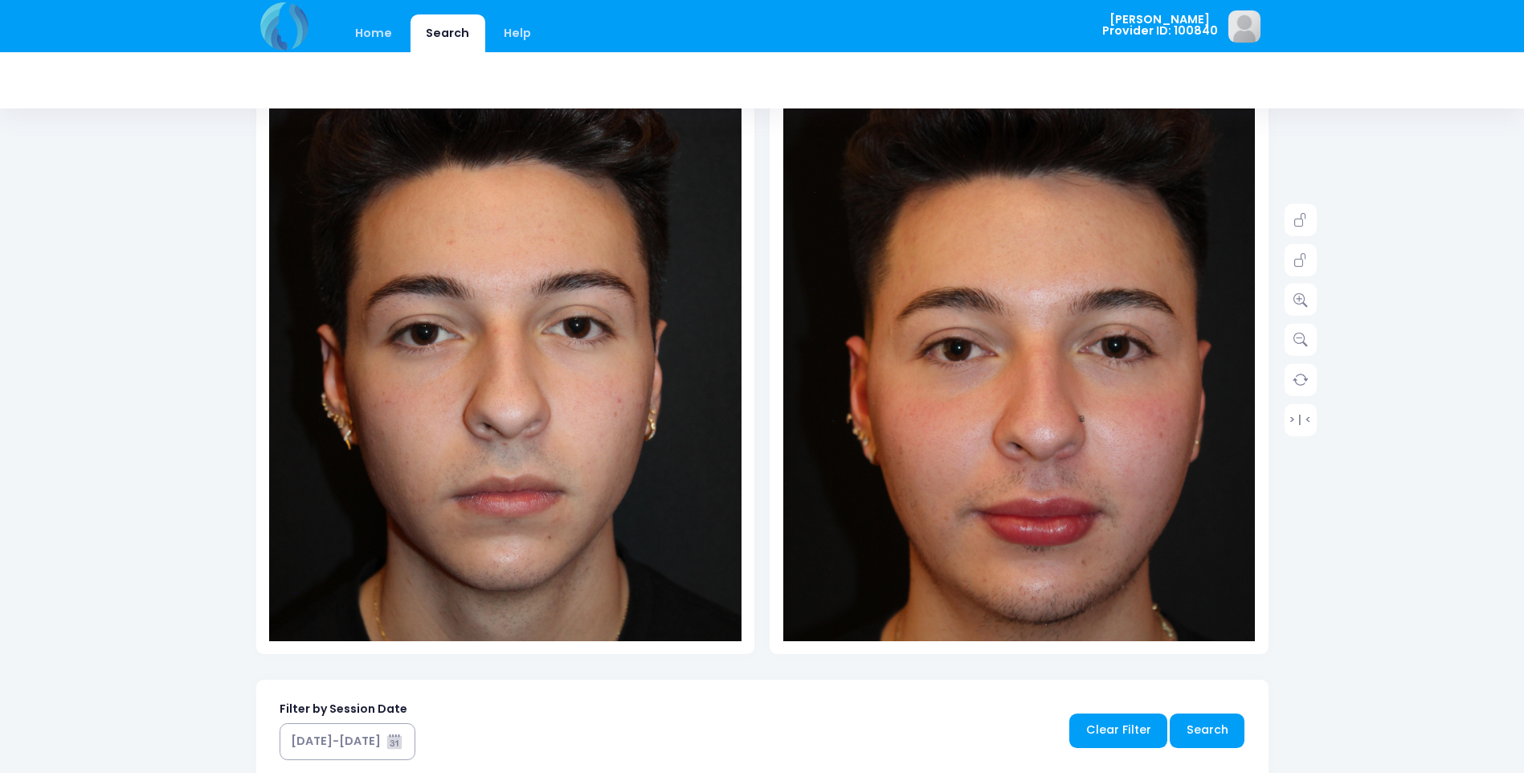
scroll to position [241, 0]
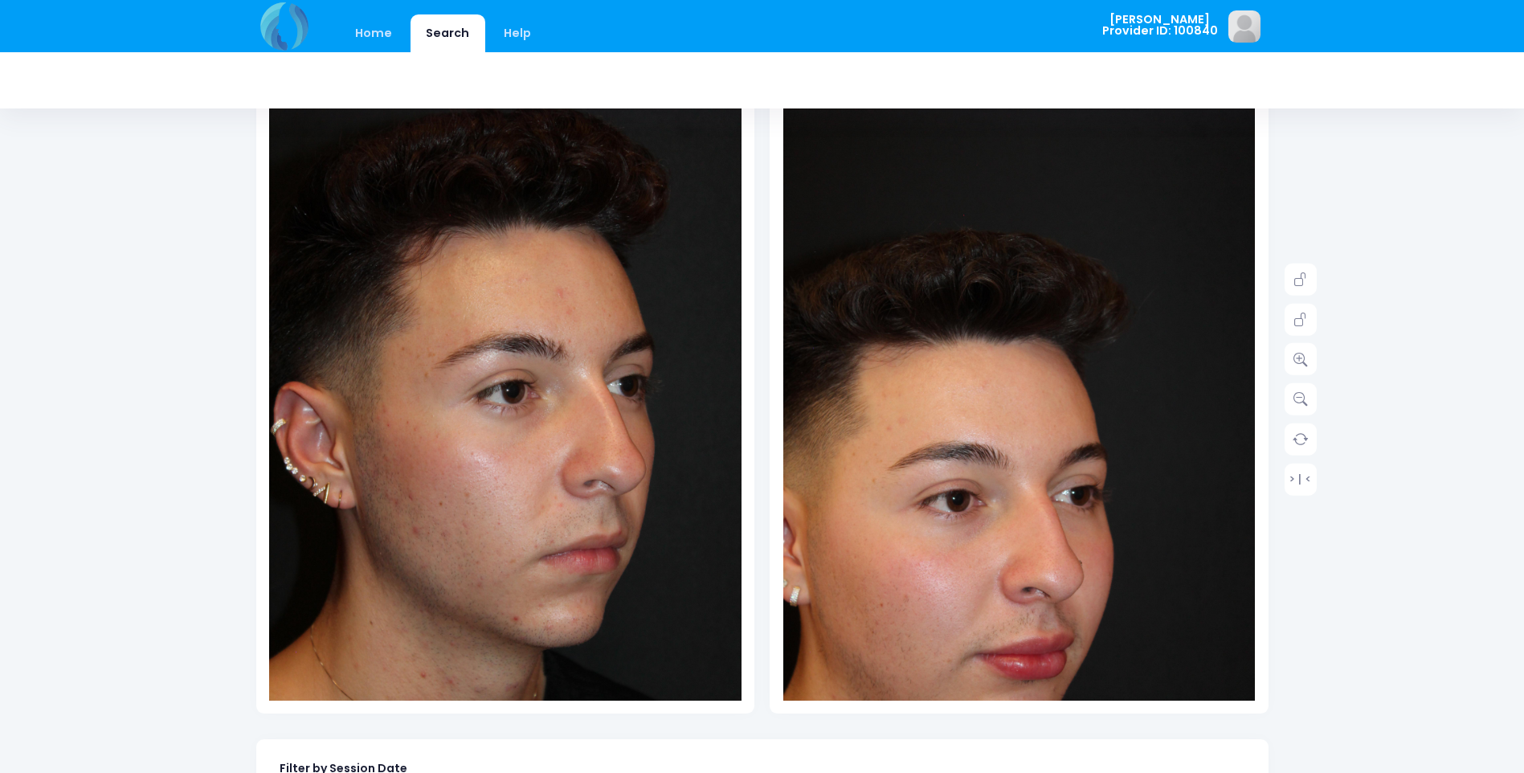
scroll to position [161, 0]
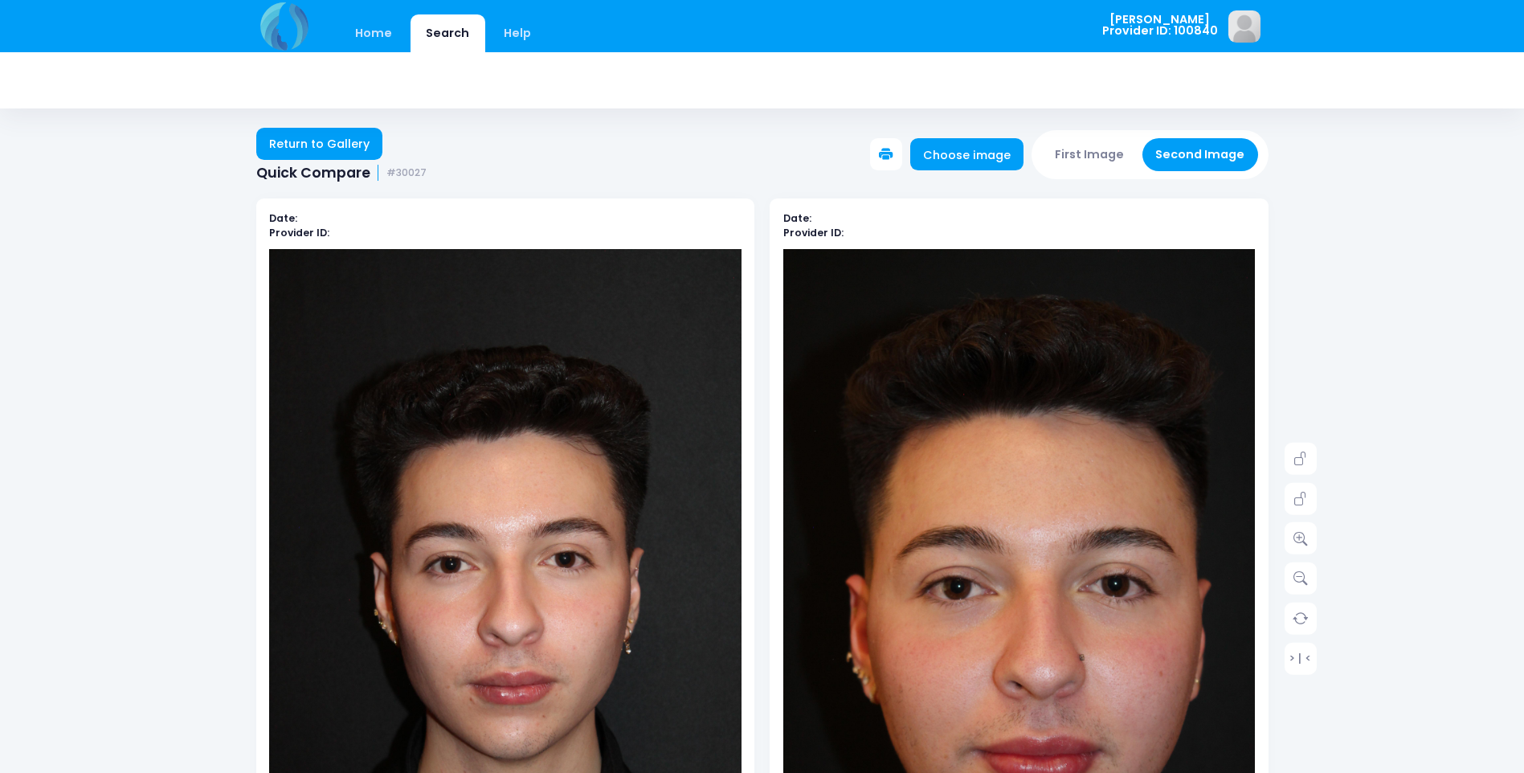
scroll to position [80, 0]
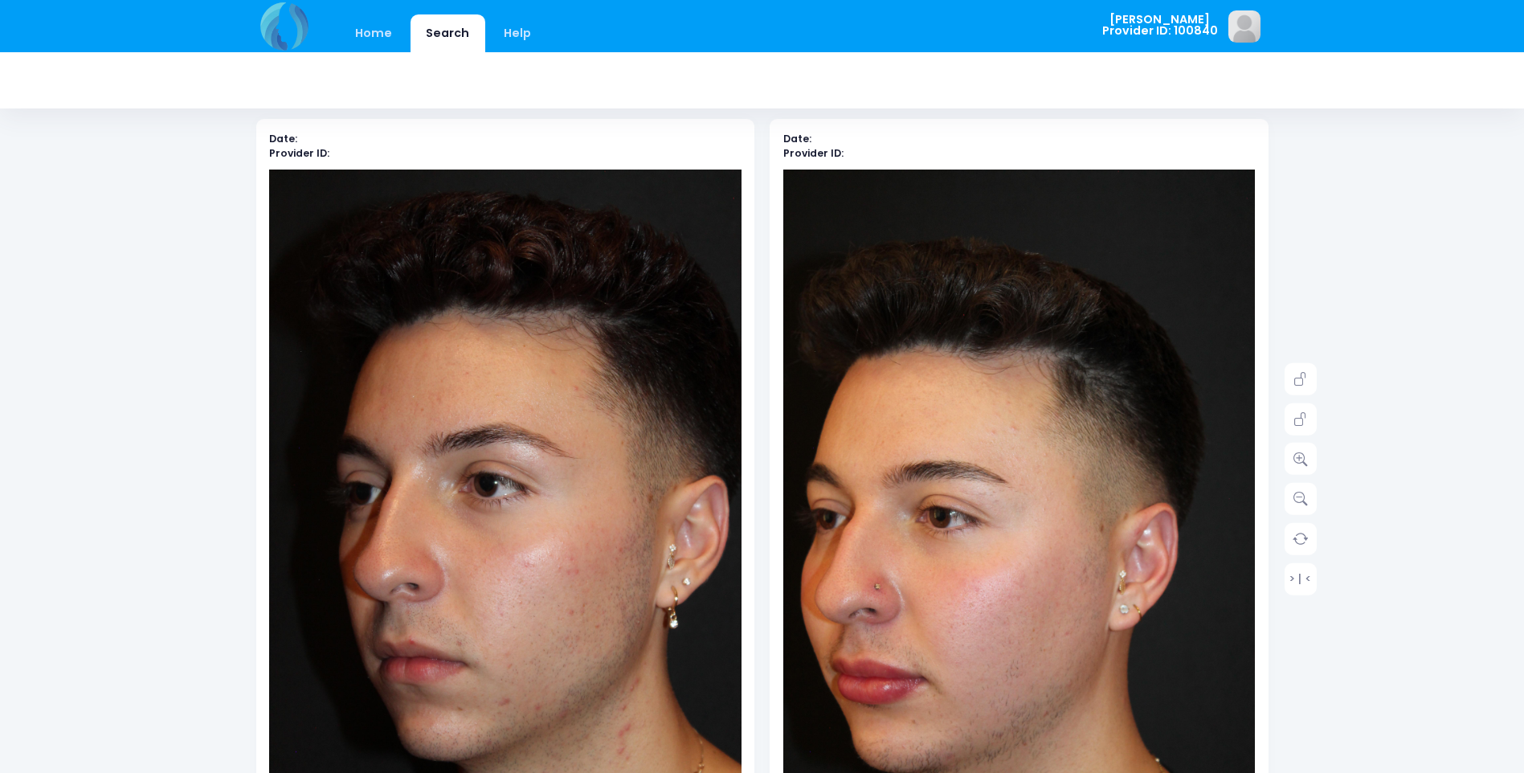
scroll to position [161, 0]
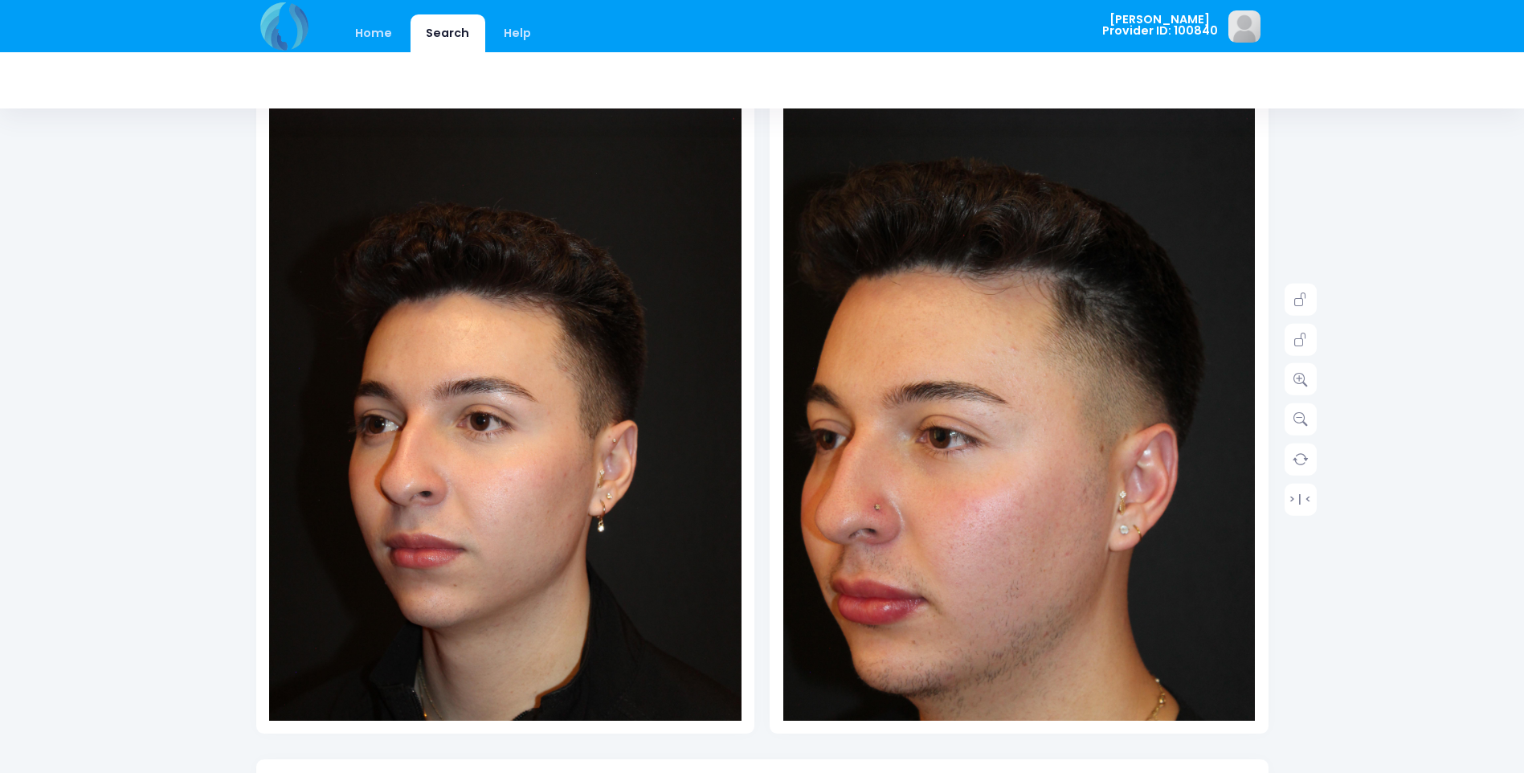
scroll to position [161, 0]
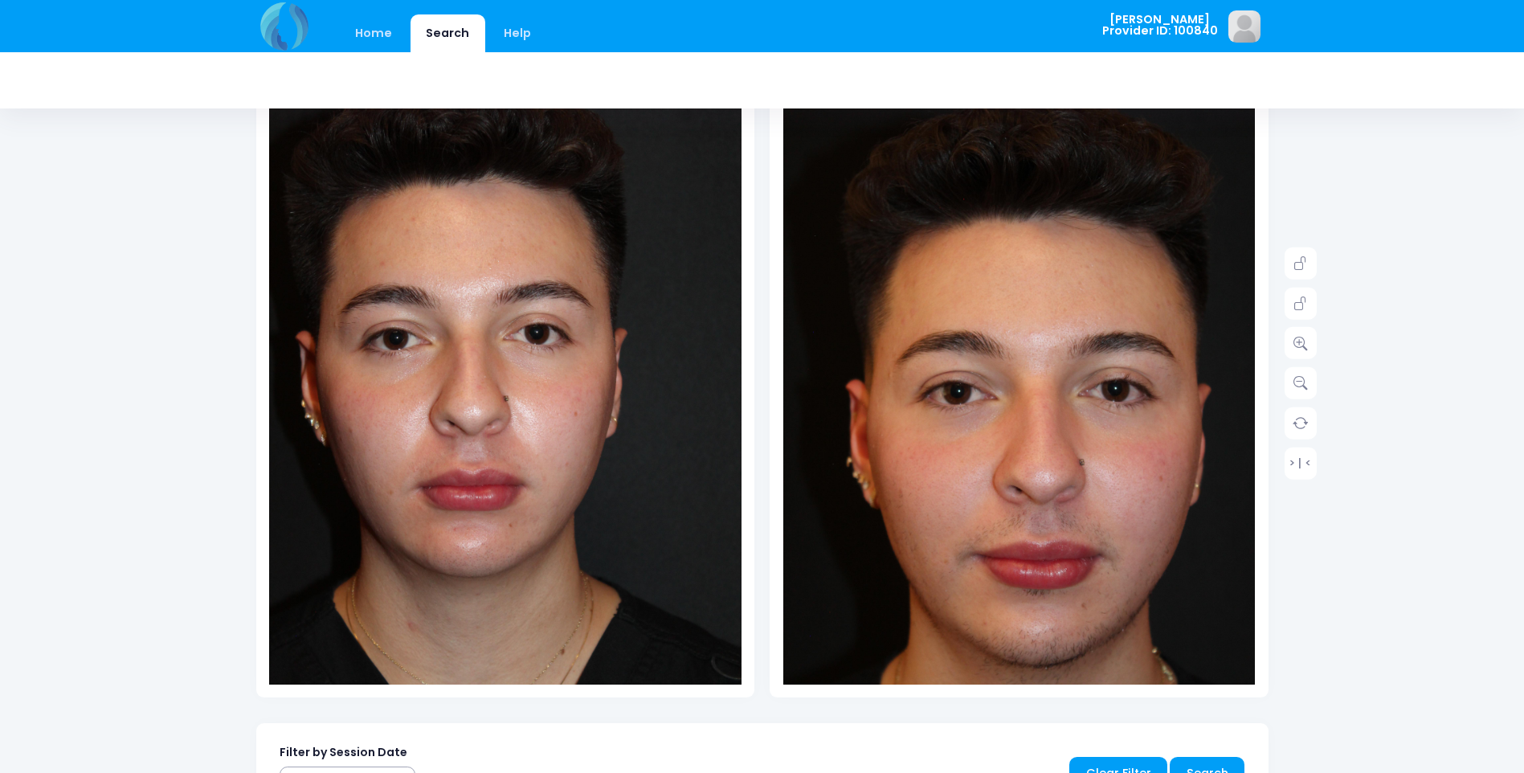
scroll to position [161, 0]
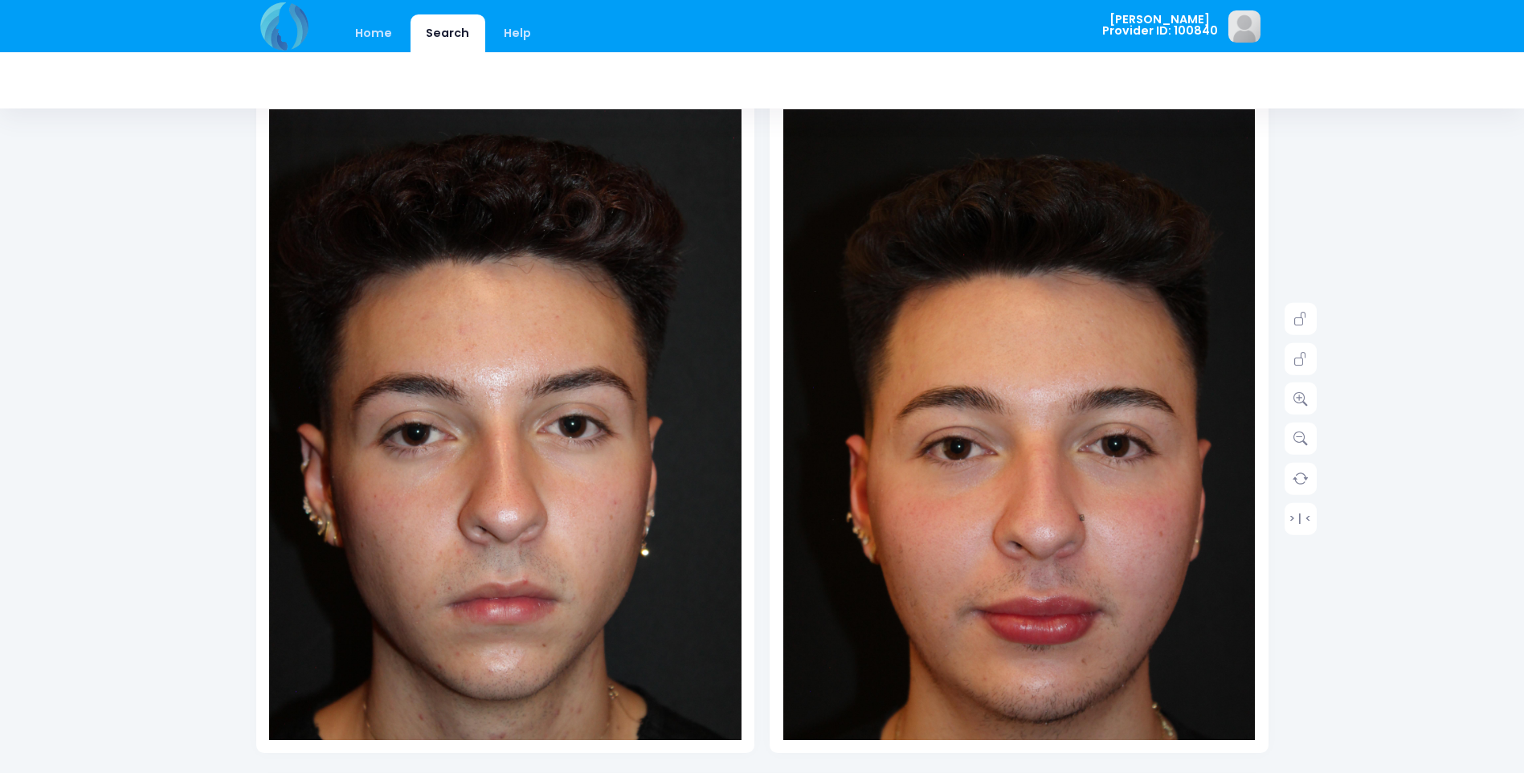
scroll to position [161, 0]
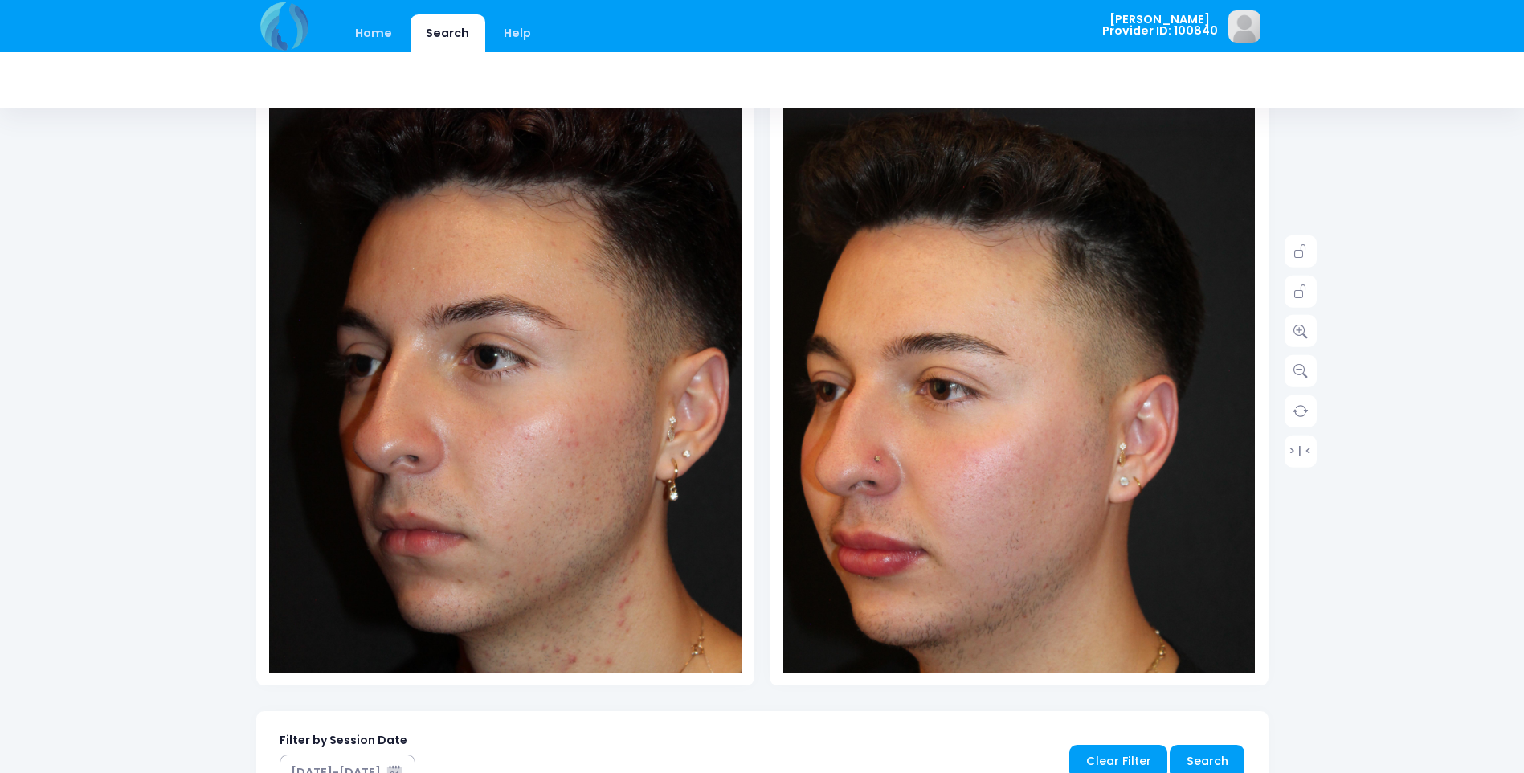
scroll to position [241, 0]
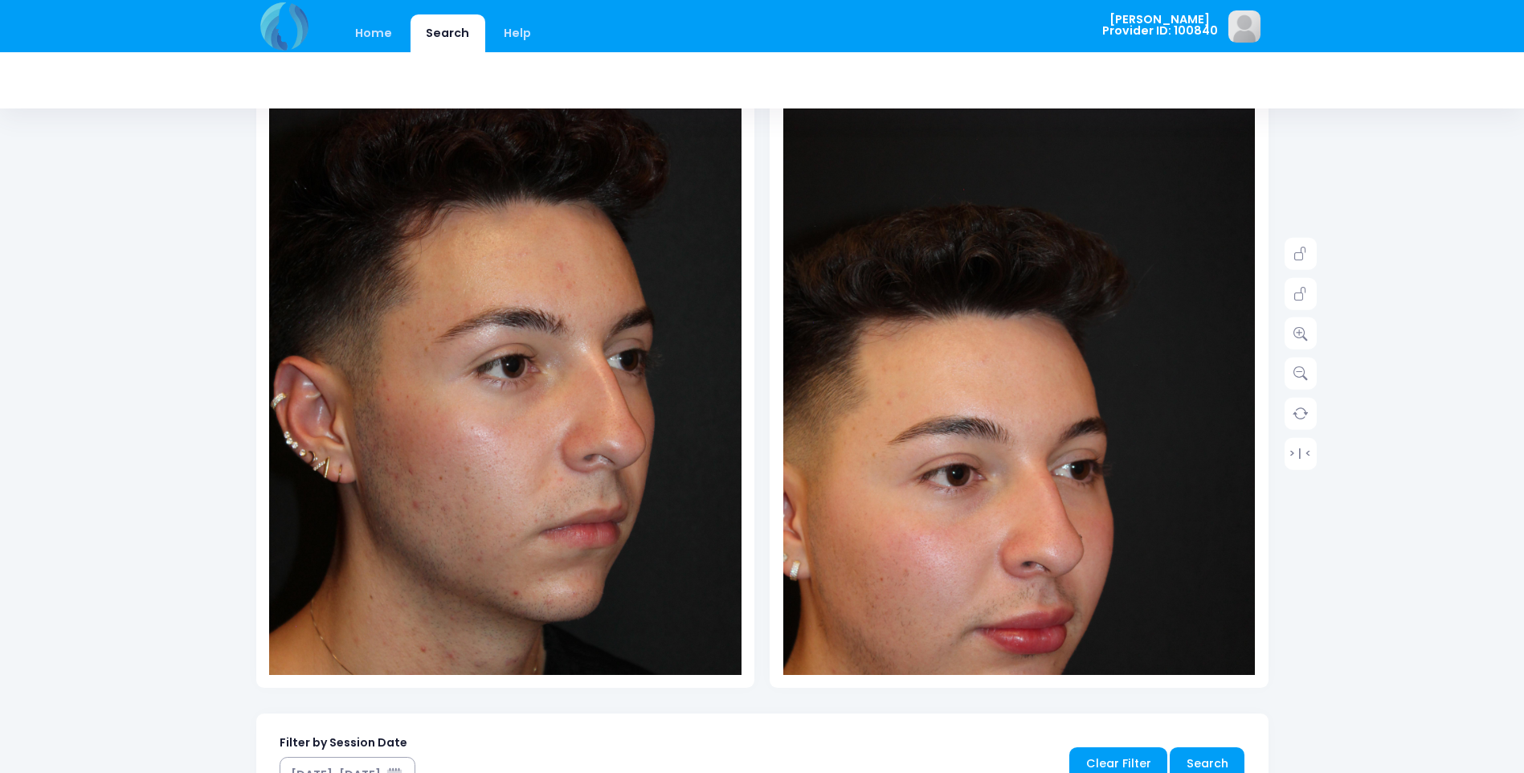
scroll to position [241, 0]
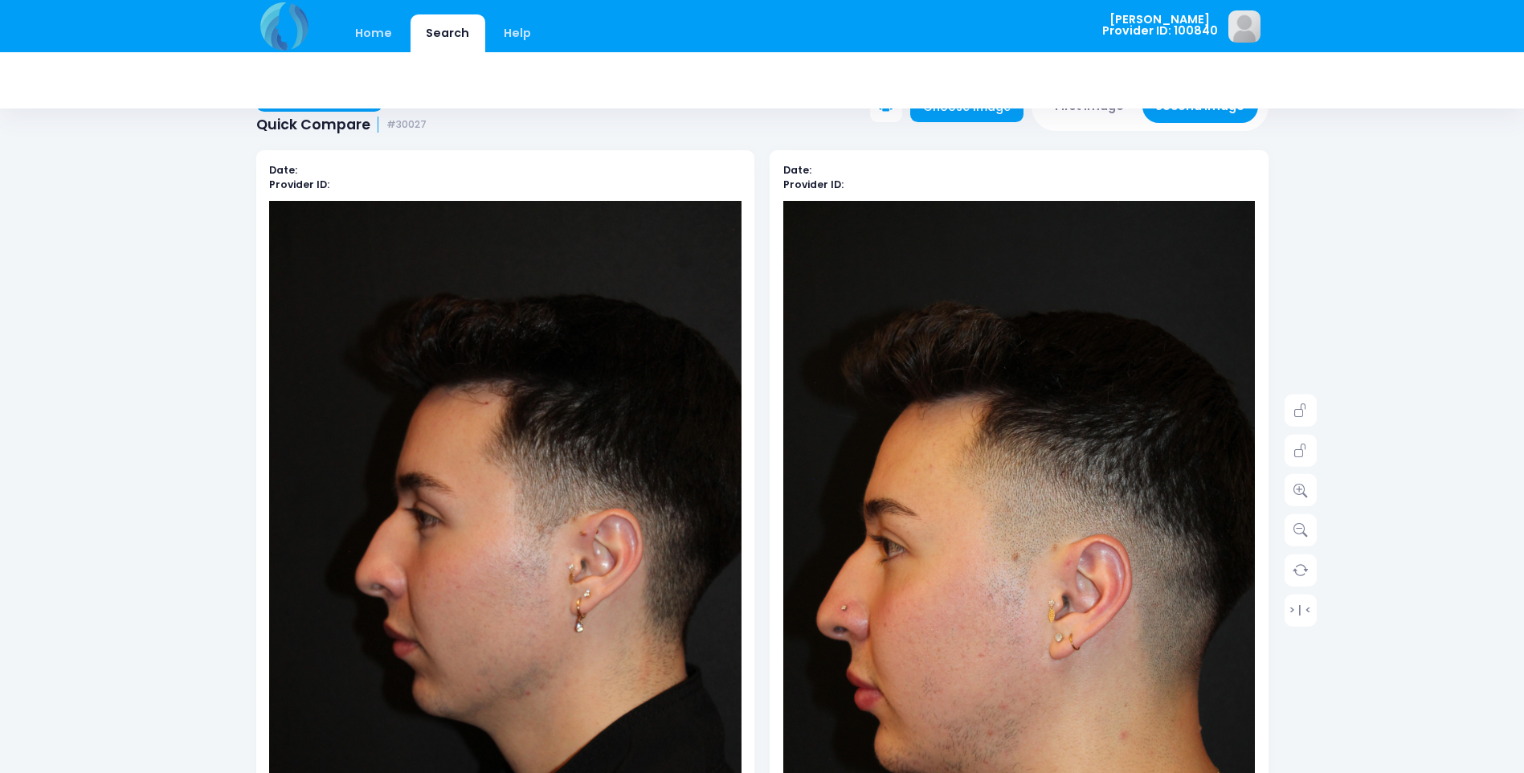
scroll to position [241, 0]
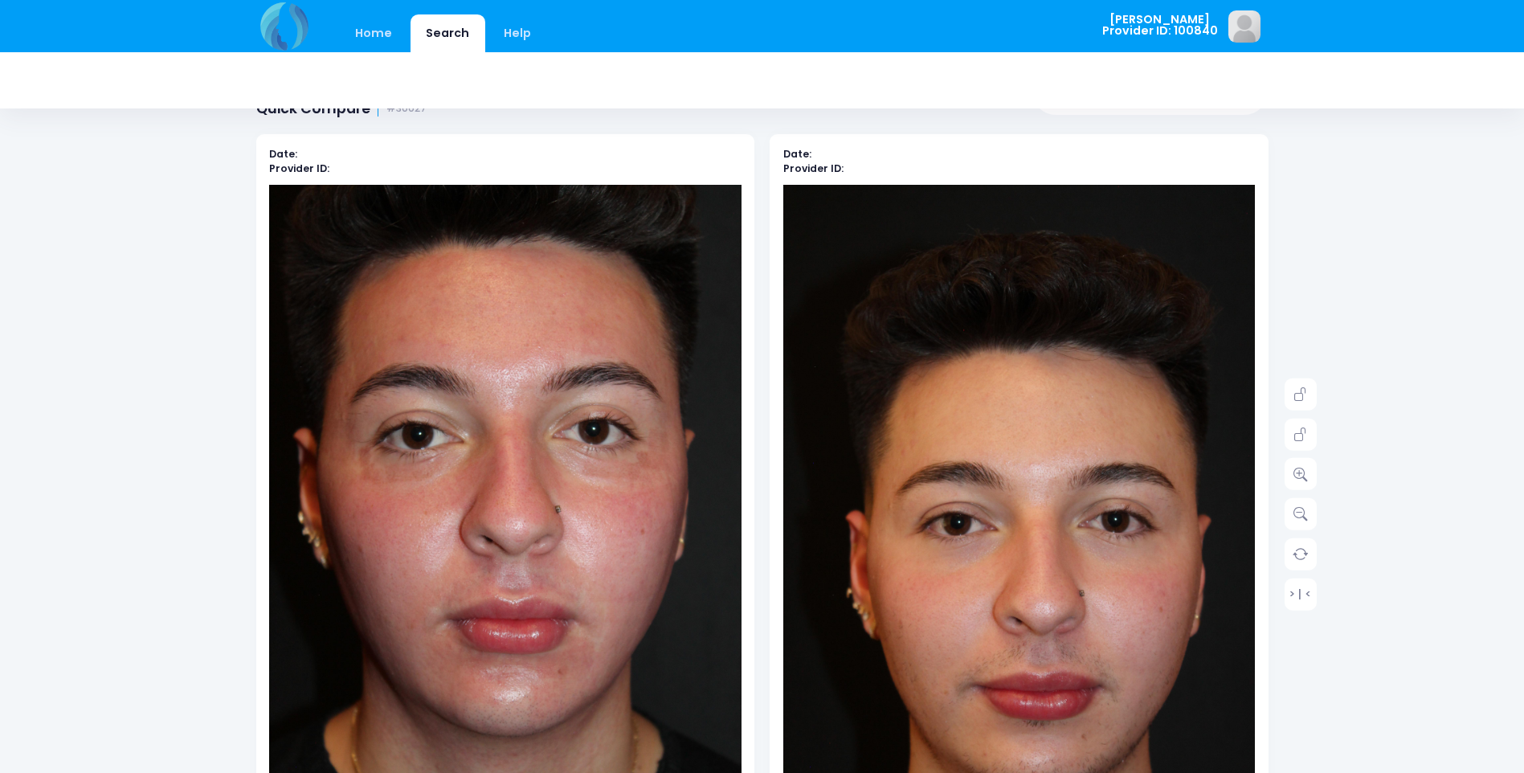
scroll to position [161, 0]
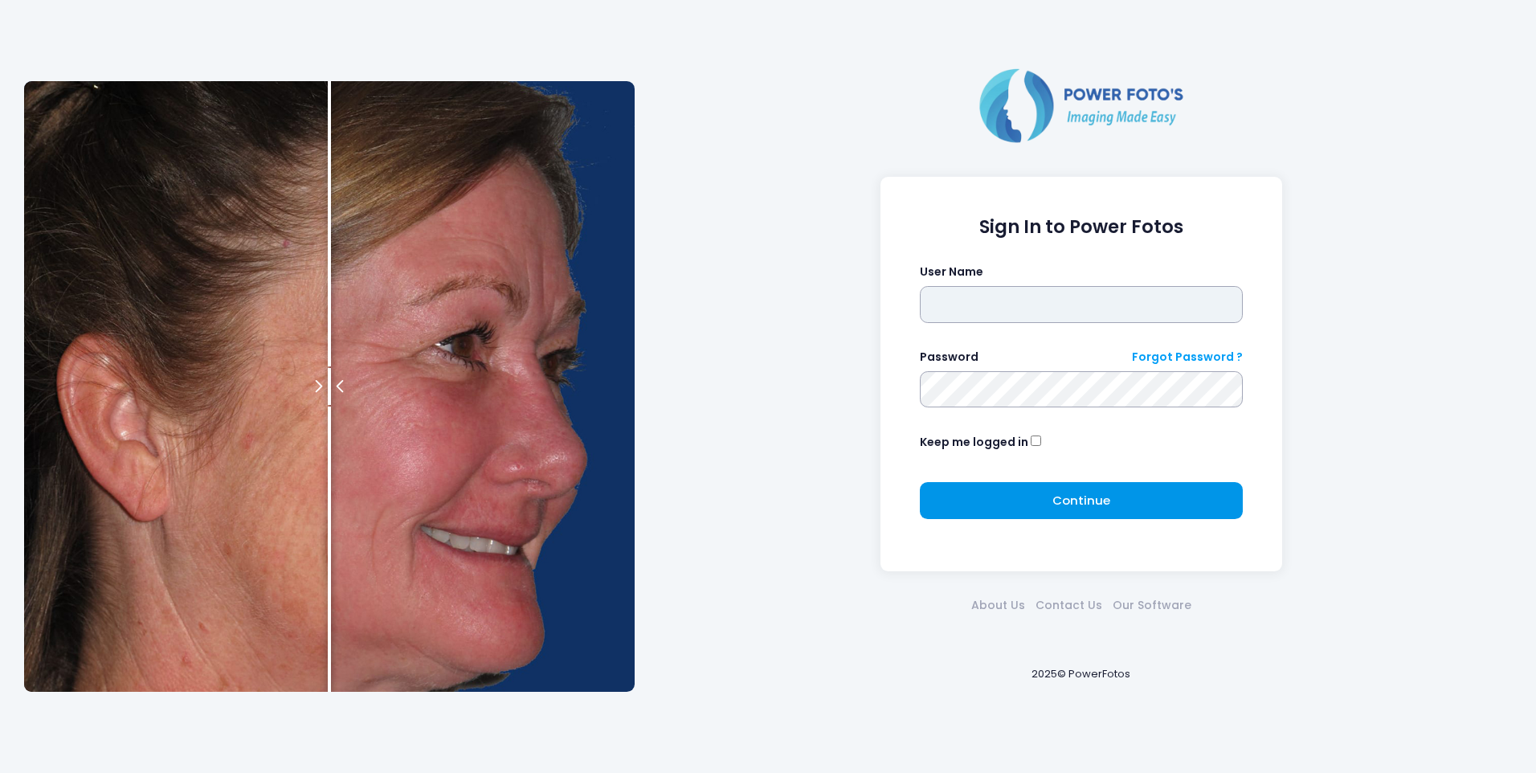
type input "*******"
click at [1011, 506] on button "Continue Please wait..." at bounding box center [1082, 500] width 324 height 37
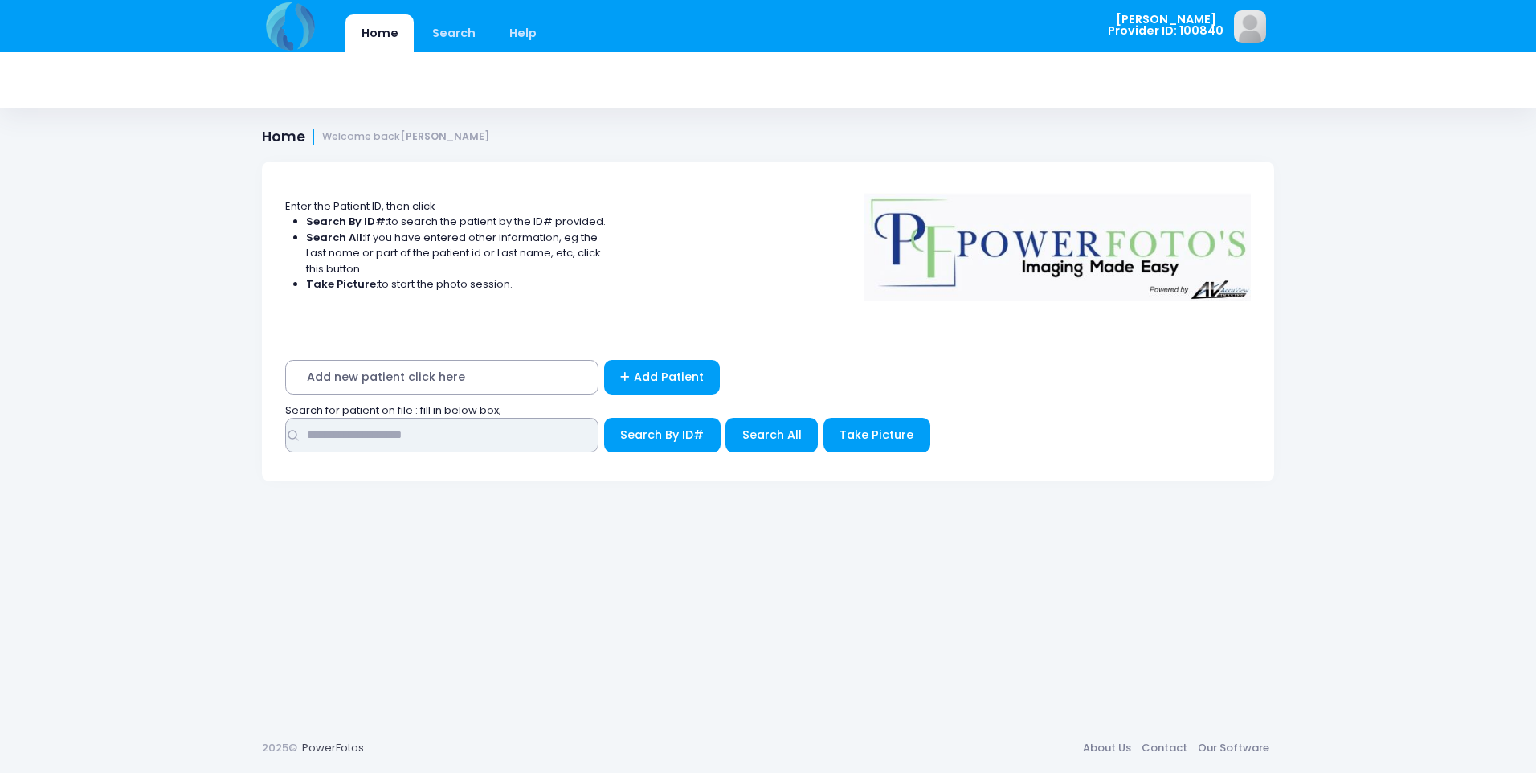
click at [415, 419] on input "text" at bounding box center [441, 435] width 313 height 35
type input "*****"
click at [604, 418] on button "Search By ID#" at bounding box center [662, 435] width 116 height 35
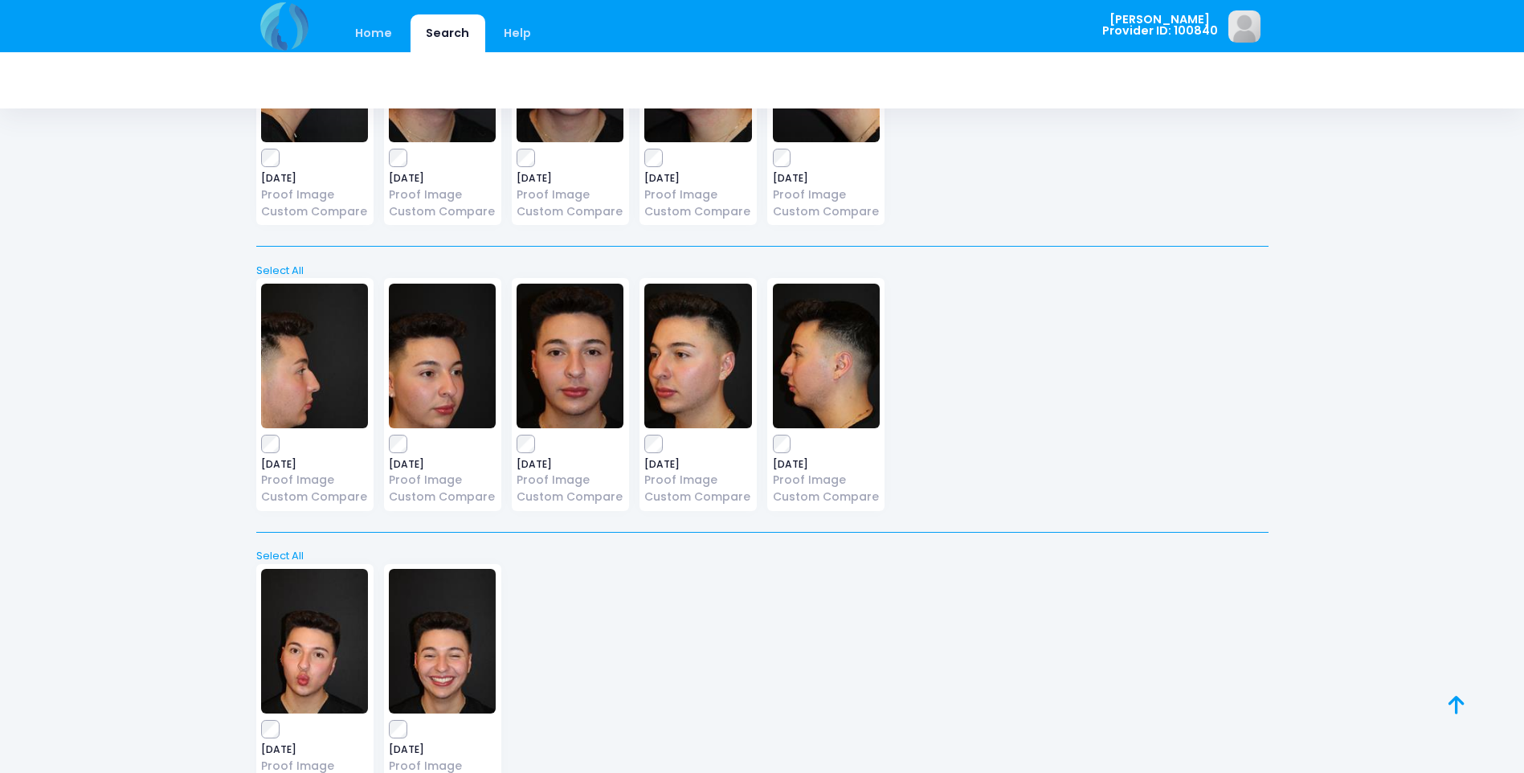
scroll to position [1908, 0]
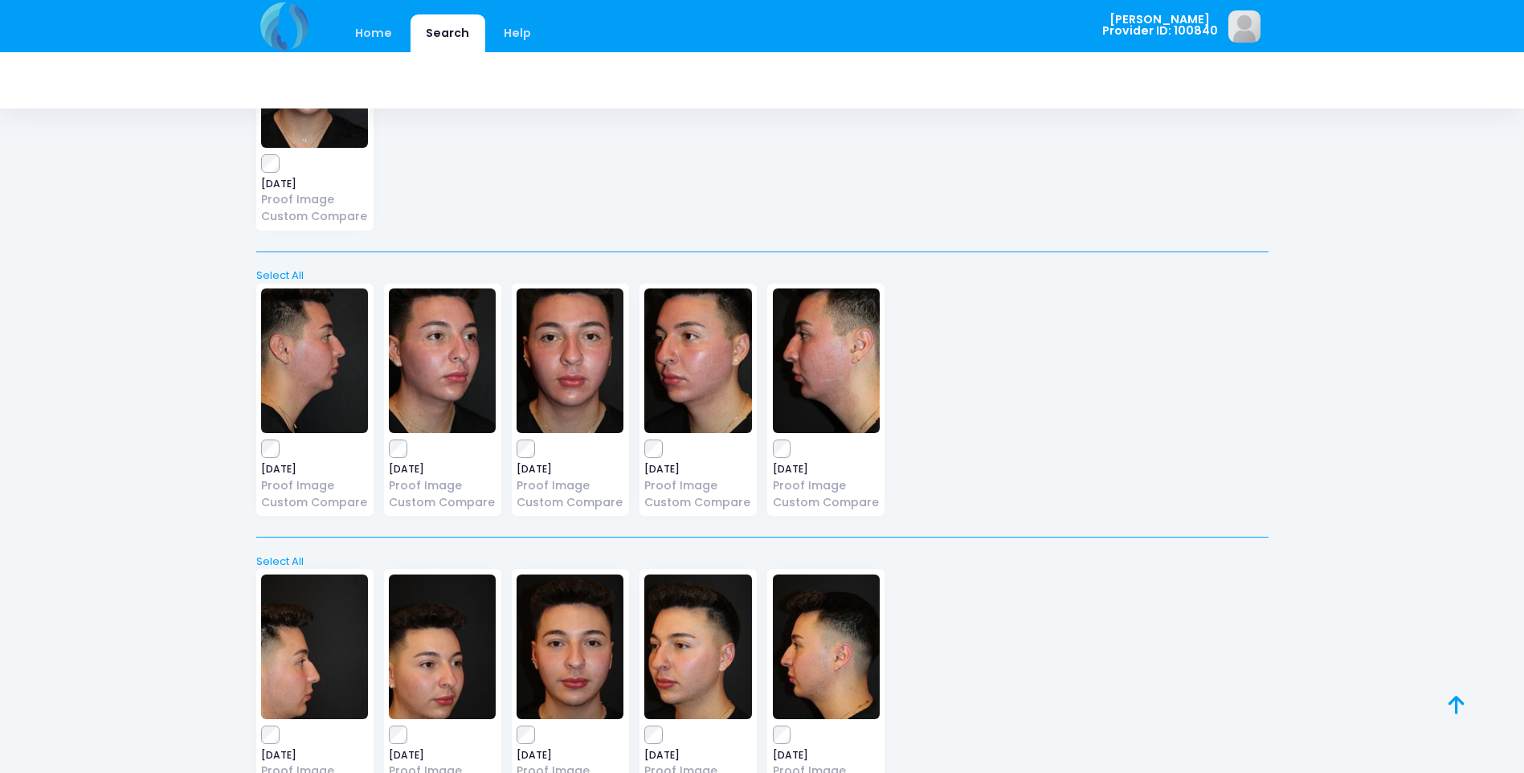
click at [575, 319] on img at bounding box center [570, 360] width 107 height 145
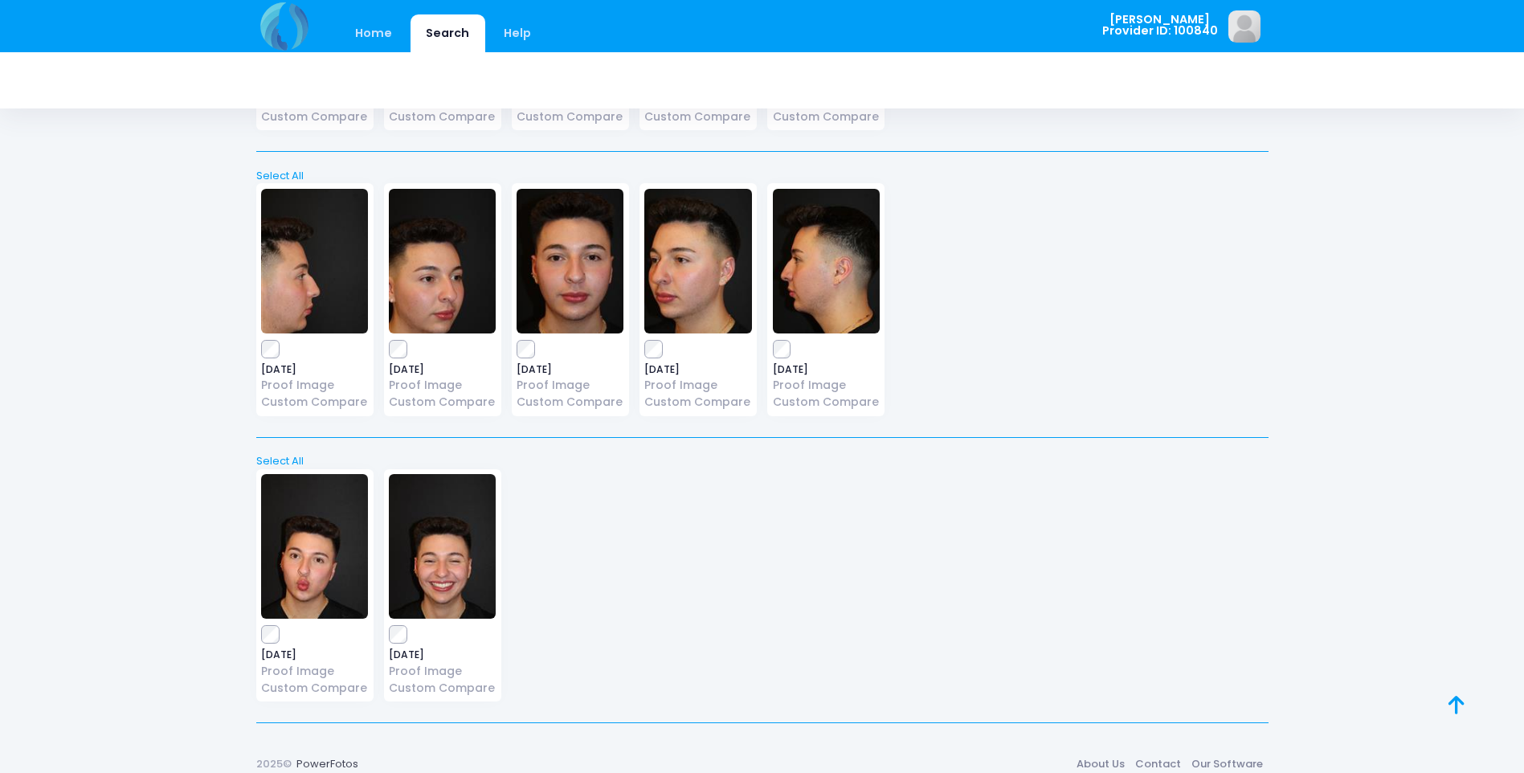
scroll to position [2309, 0]
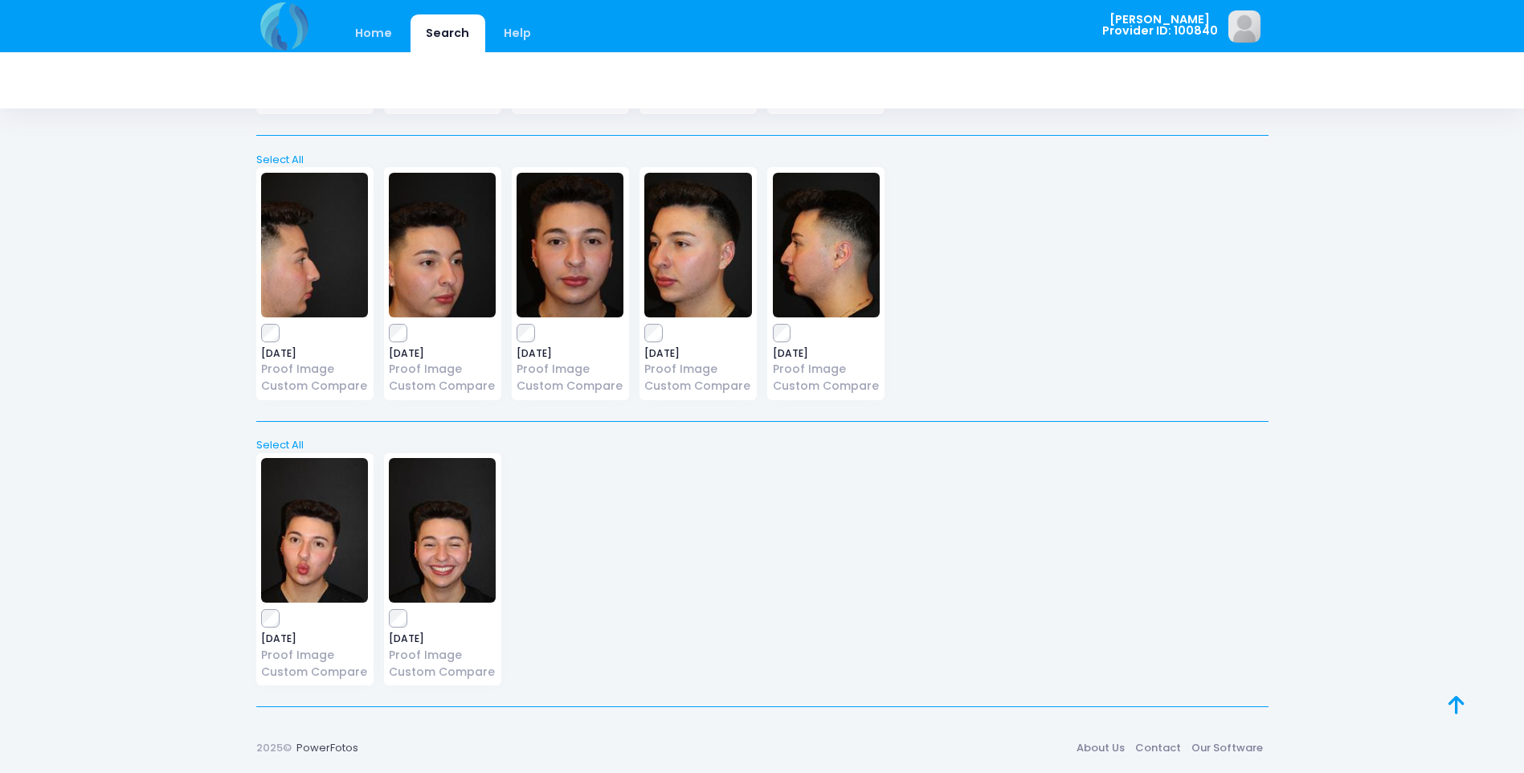
click at [300, 530] on img at bounding box center [314, 530] width 107 height 145
drag, startPoint x: 304, startPoint y: 598, endPoint x: 167, endPoint y: 463, distance: 192.6
click at [280, 449] on link "Select All" at bounding box center [762, 445] width 1023 height 16
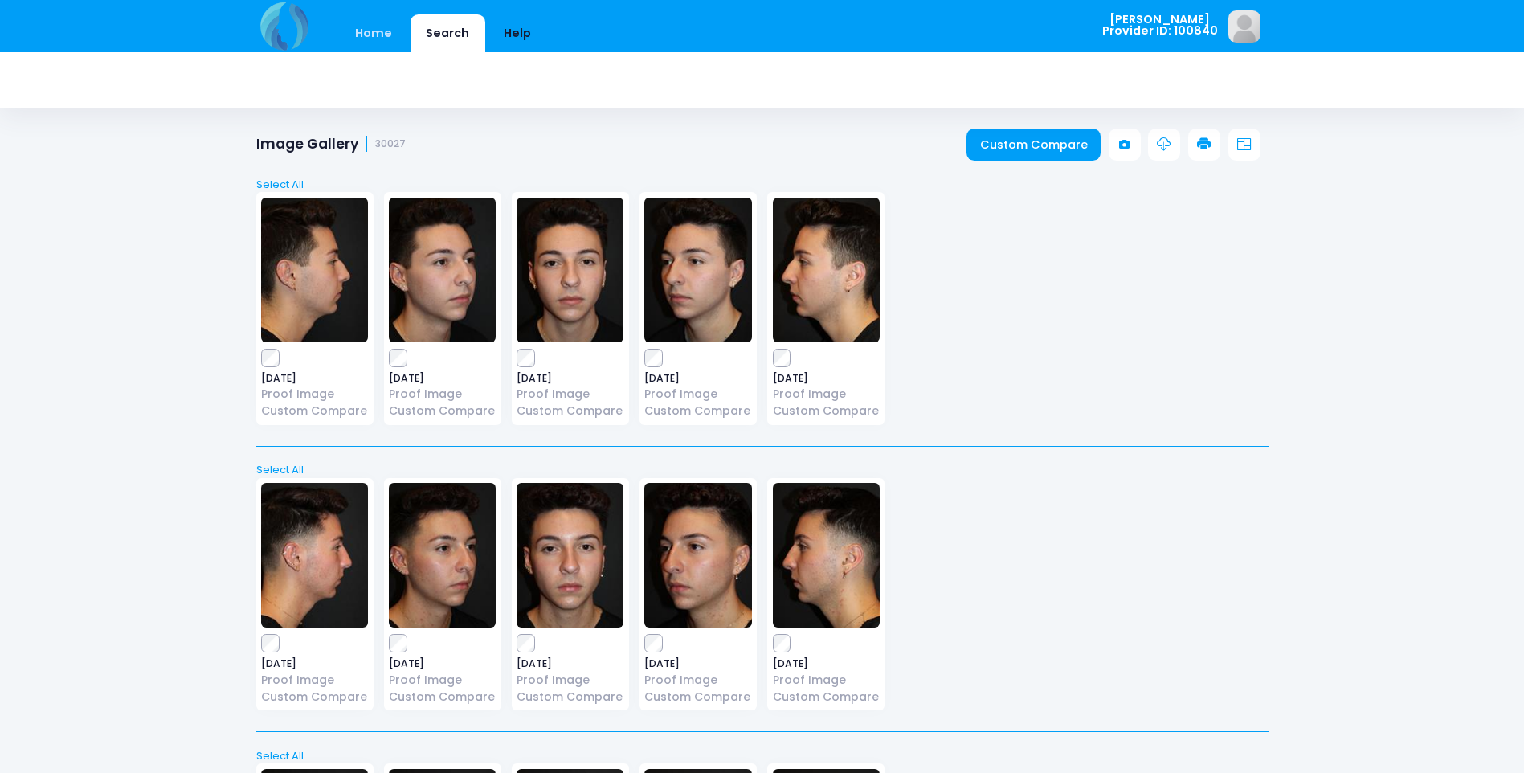
click at [504, 38] on link "Help" at bounding box center [517, 33] width 59 height 38
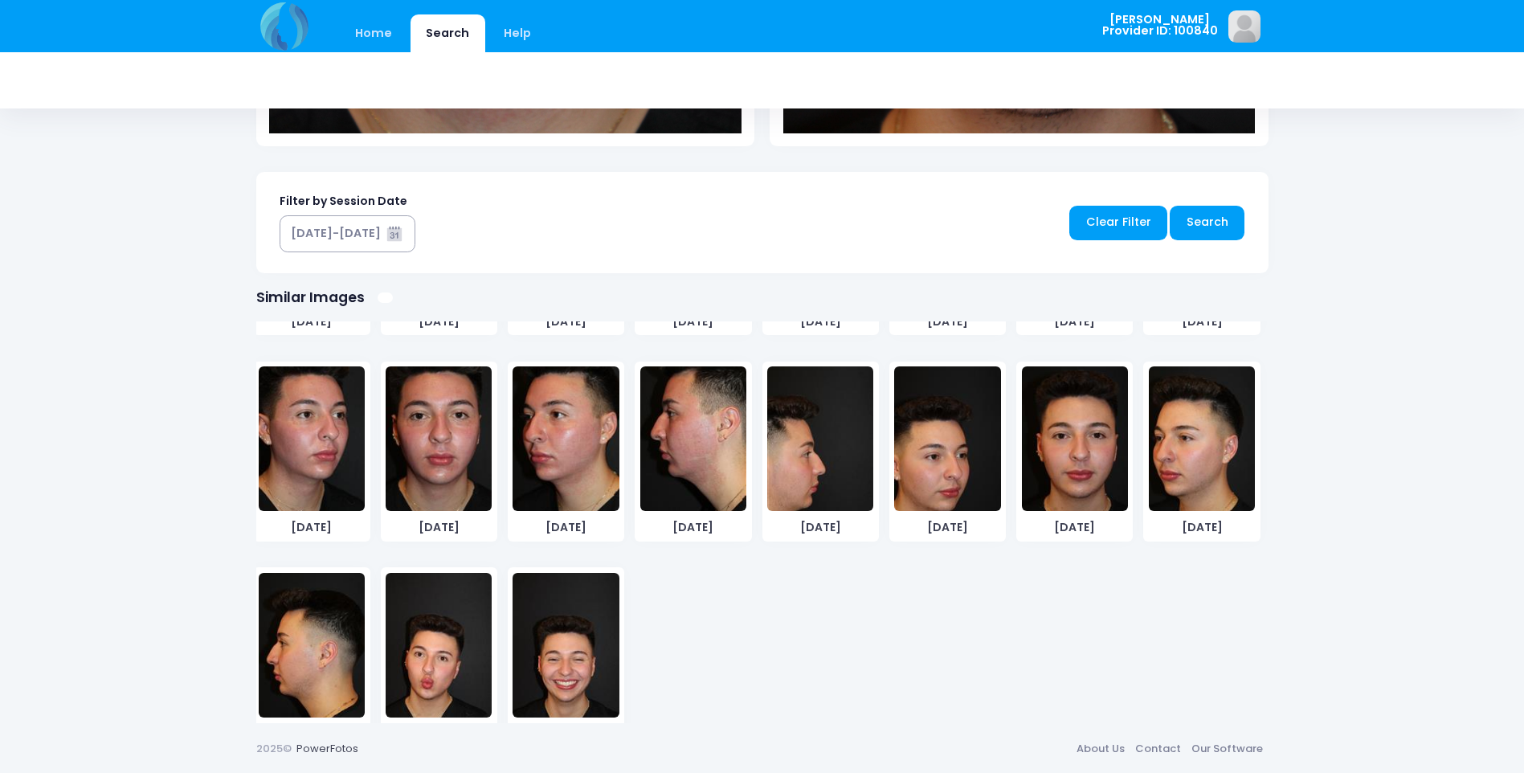
scroll to position [763, 0]
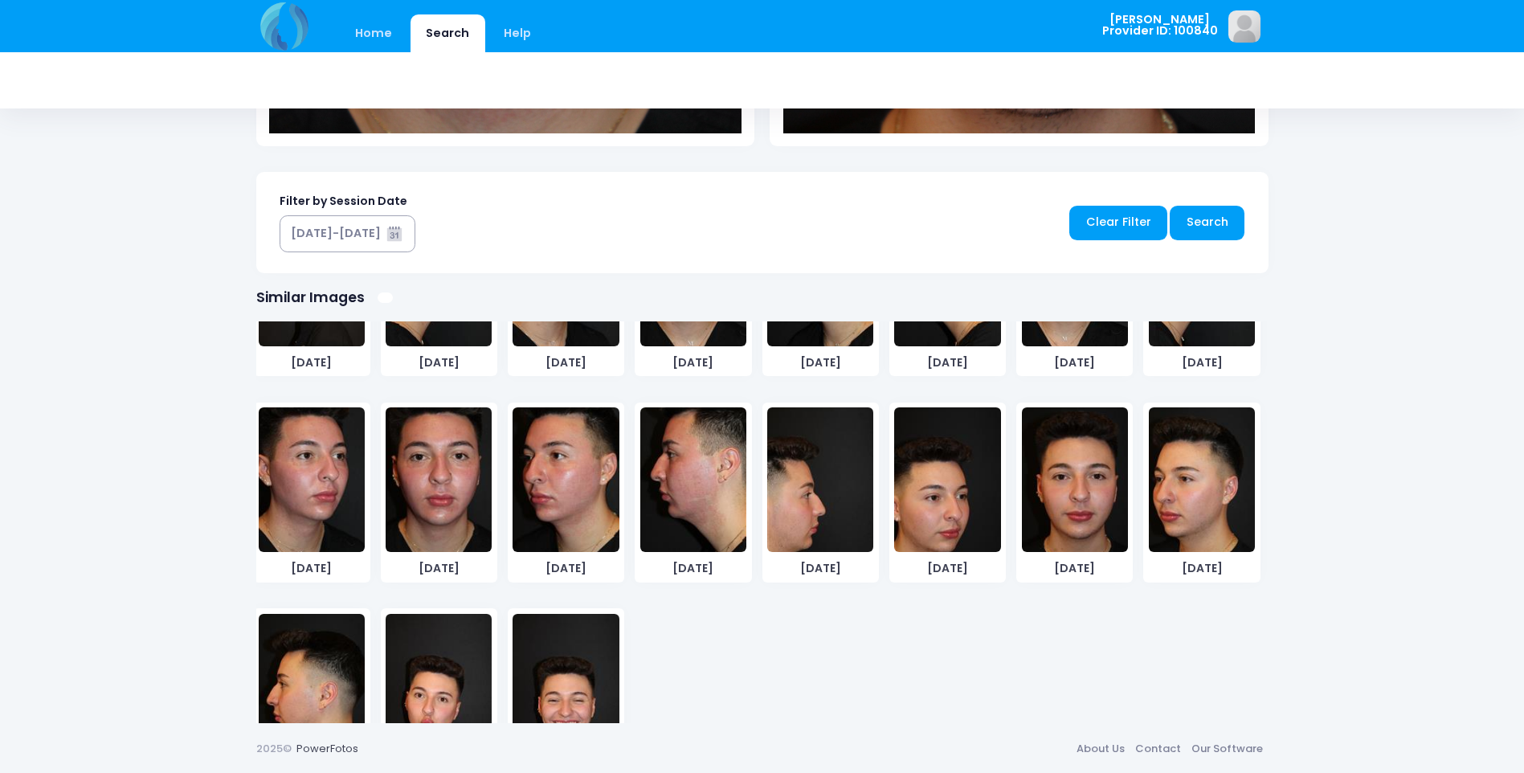
click at [704, 474] on img at bounding box center [693, 479] width 106 height 145
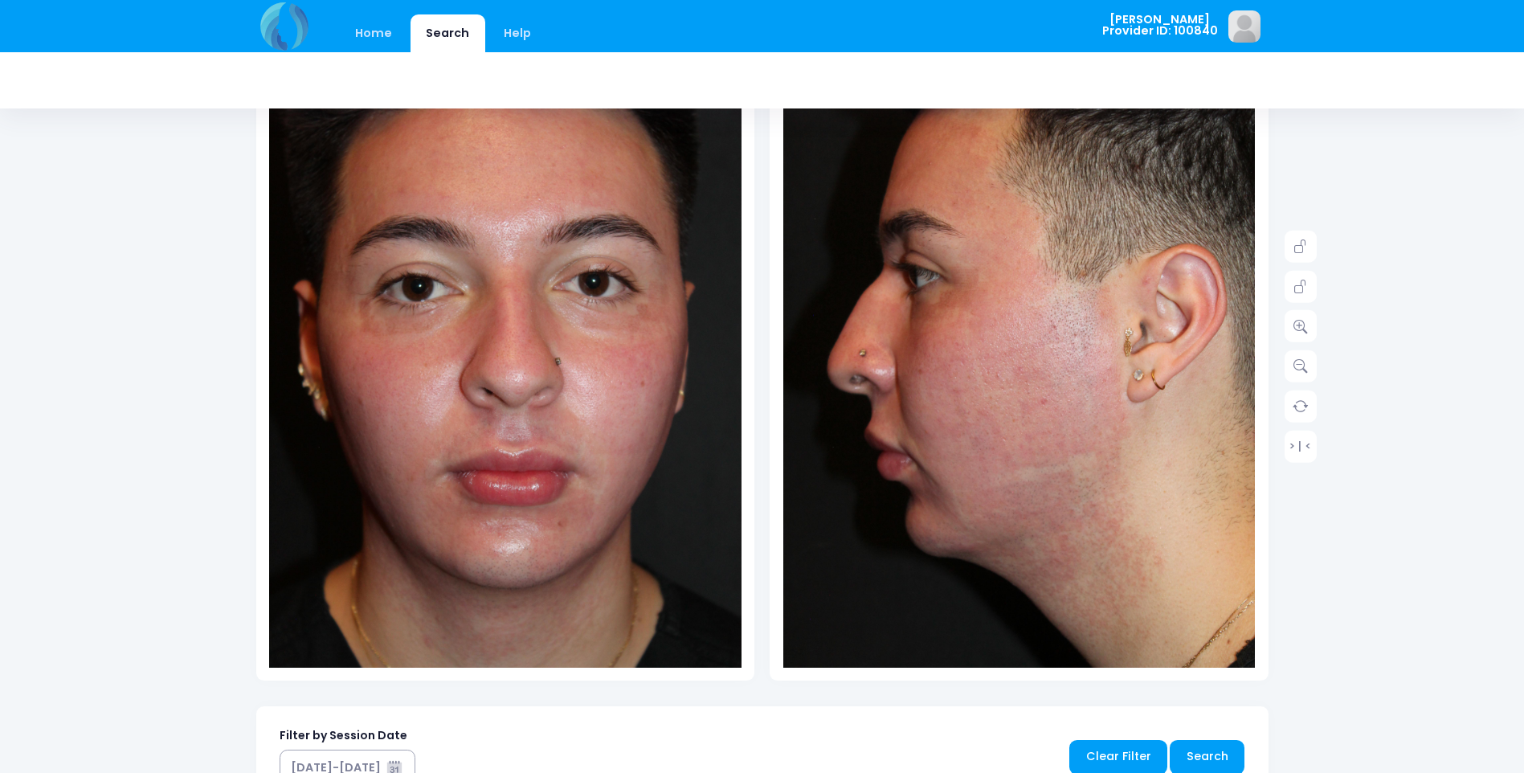
scroll to position [233, 0]
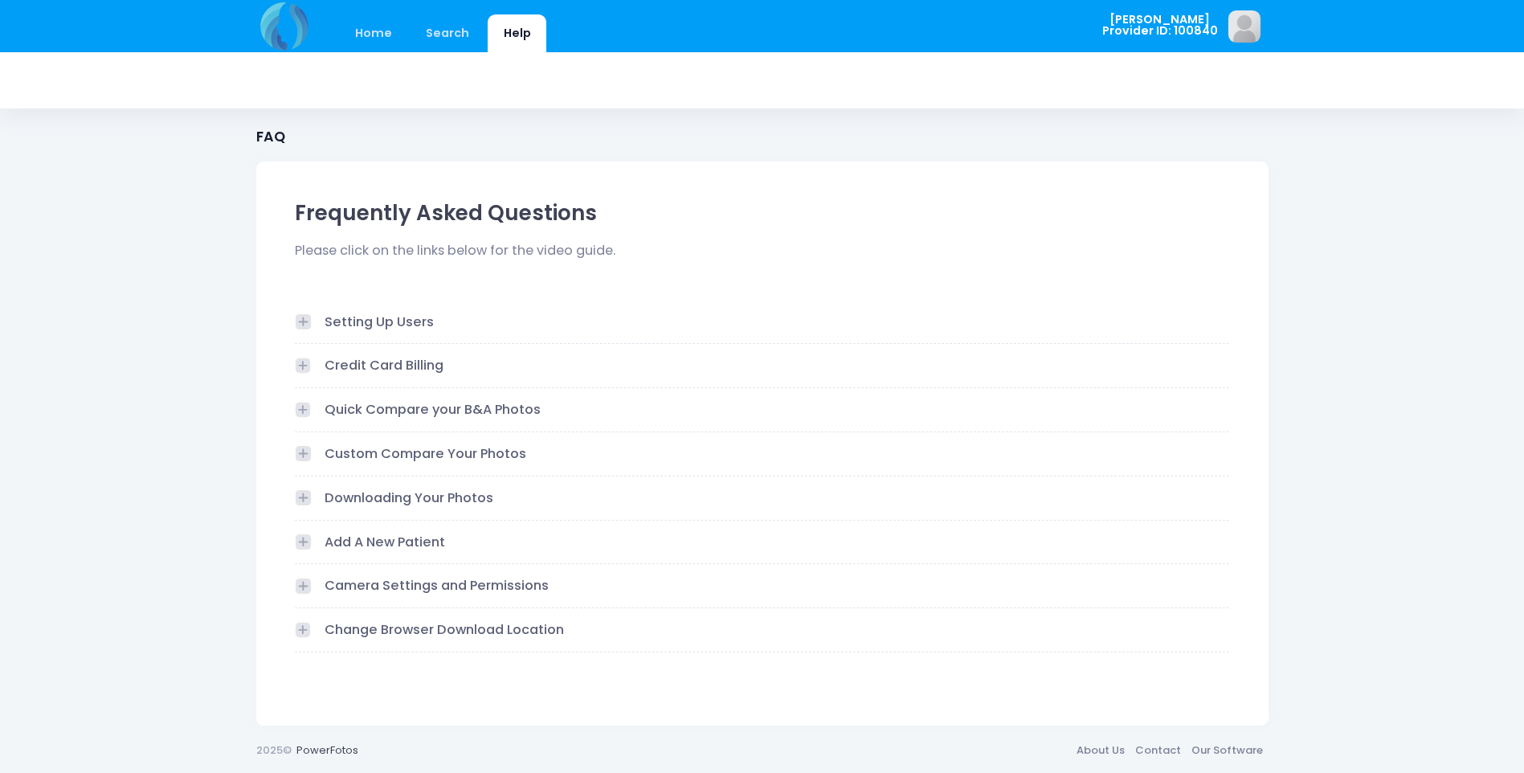
scroll to position [2, 0]
